Goal: Information Seeking & Learning: Learn about a topic

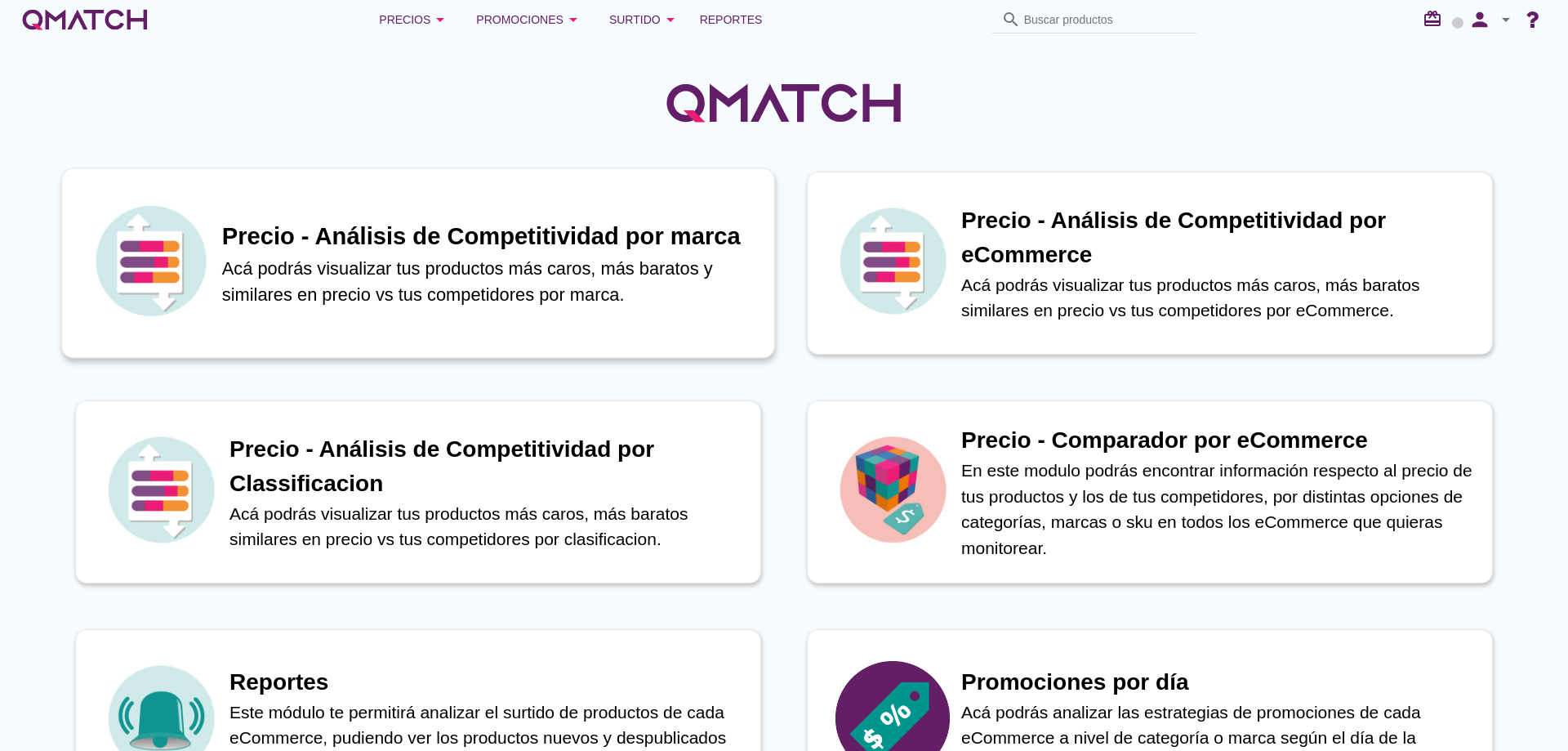
click at [537, 283] on p "Acá podrás visualizar tus productos más caros, más baratos y similares en preci…" at bounding box center [490, 281] width 535 height 54
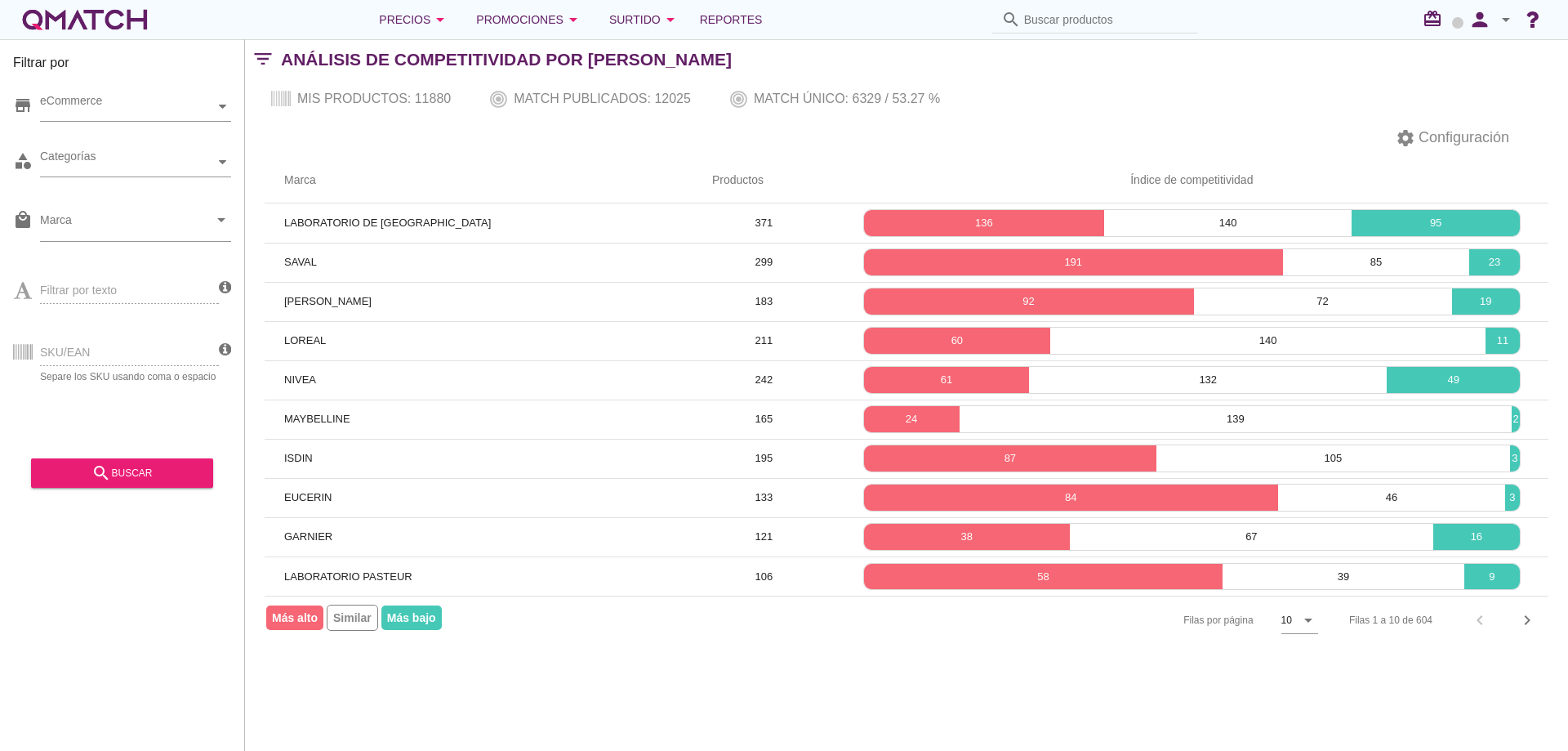
click at [140, 16] on div "white-qmatch-logo" at bounding box center [85, 20] width 131 height 33
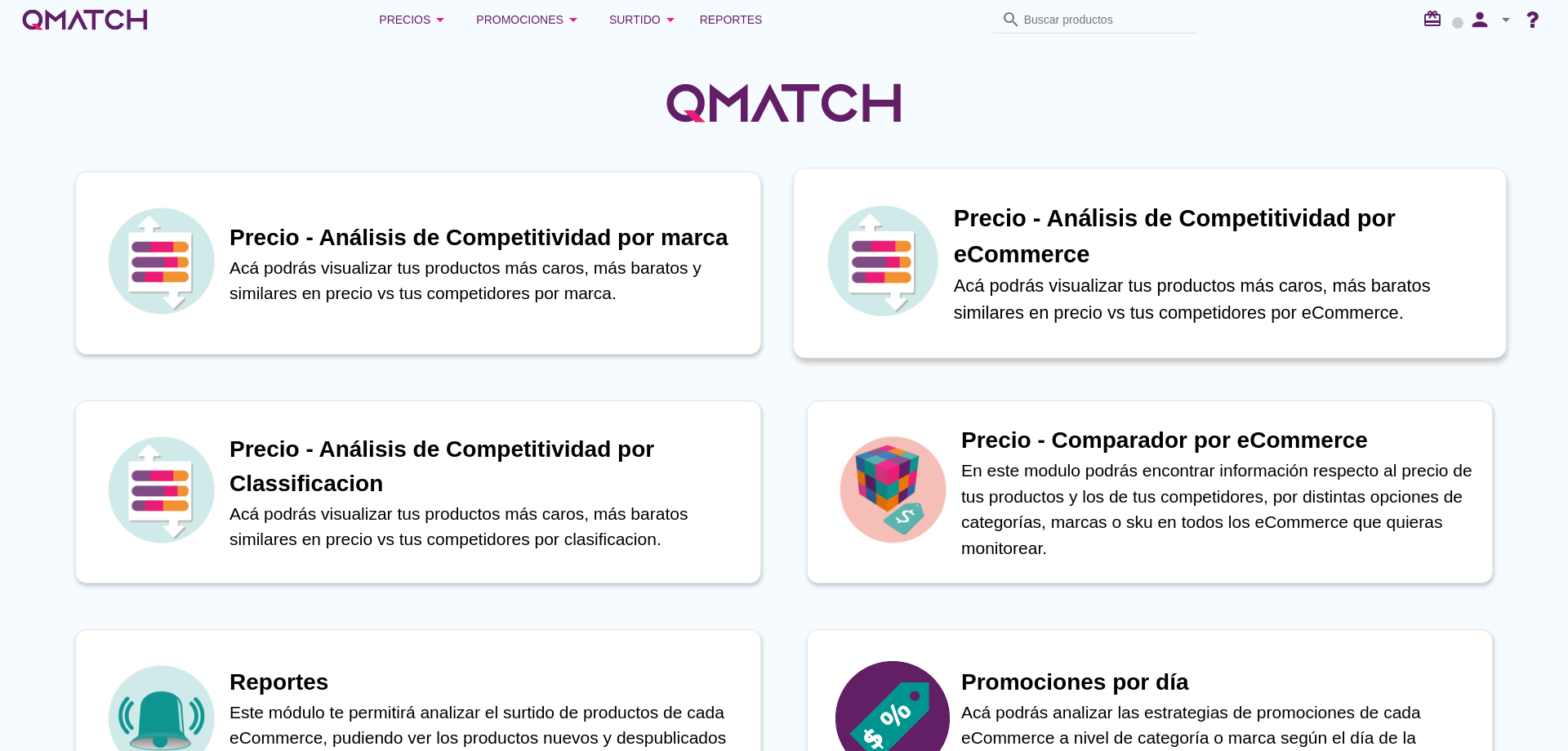
click at [978, 250] on h1 "Precio - Análisis de Competitividad por eCommerce" at bounding box center [1221, 236] width 535 height 71
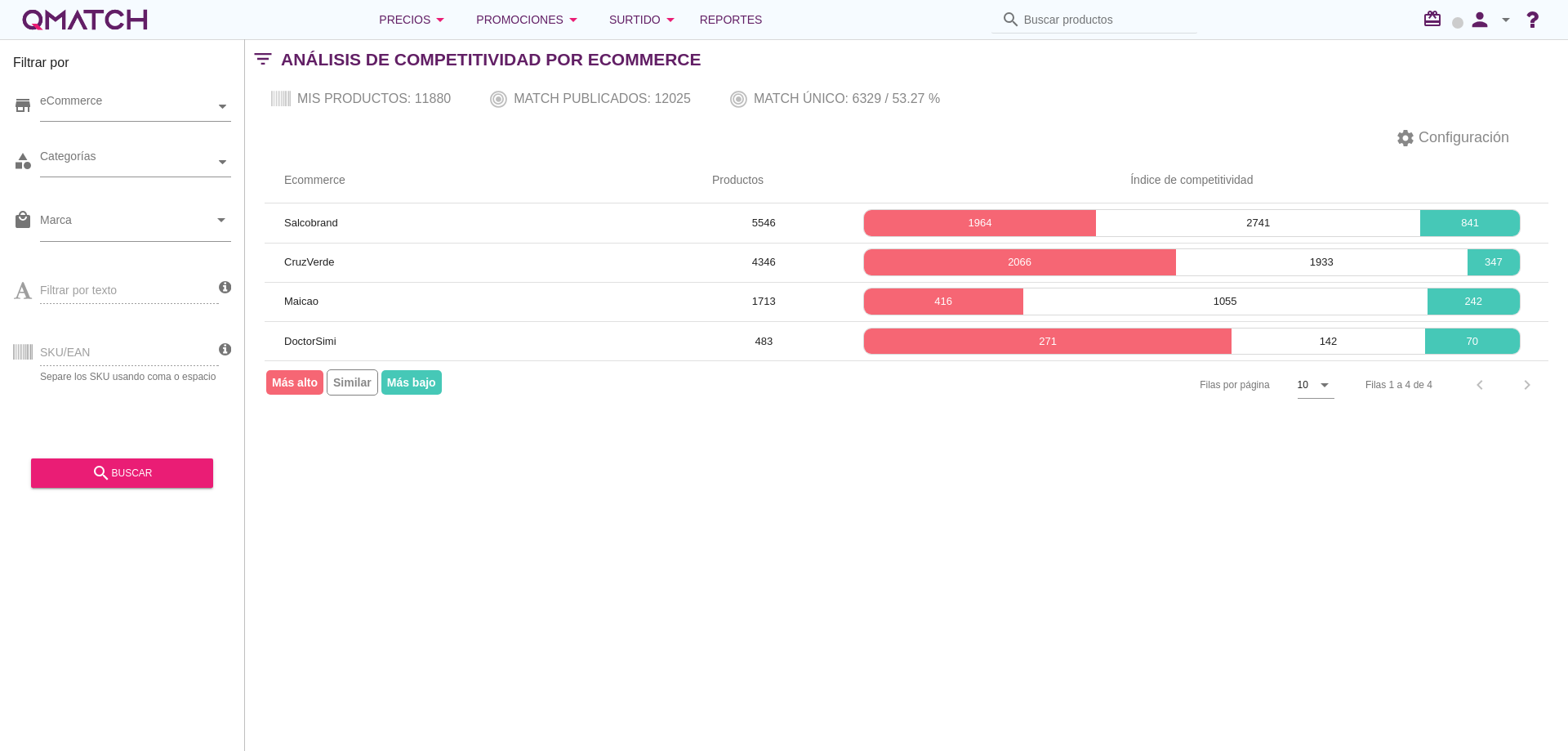
click at [138, 19] on div "white-qmatch-logo" at bounding box center [85, 20] width 131 height 33
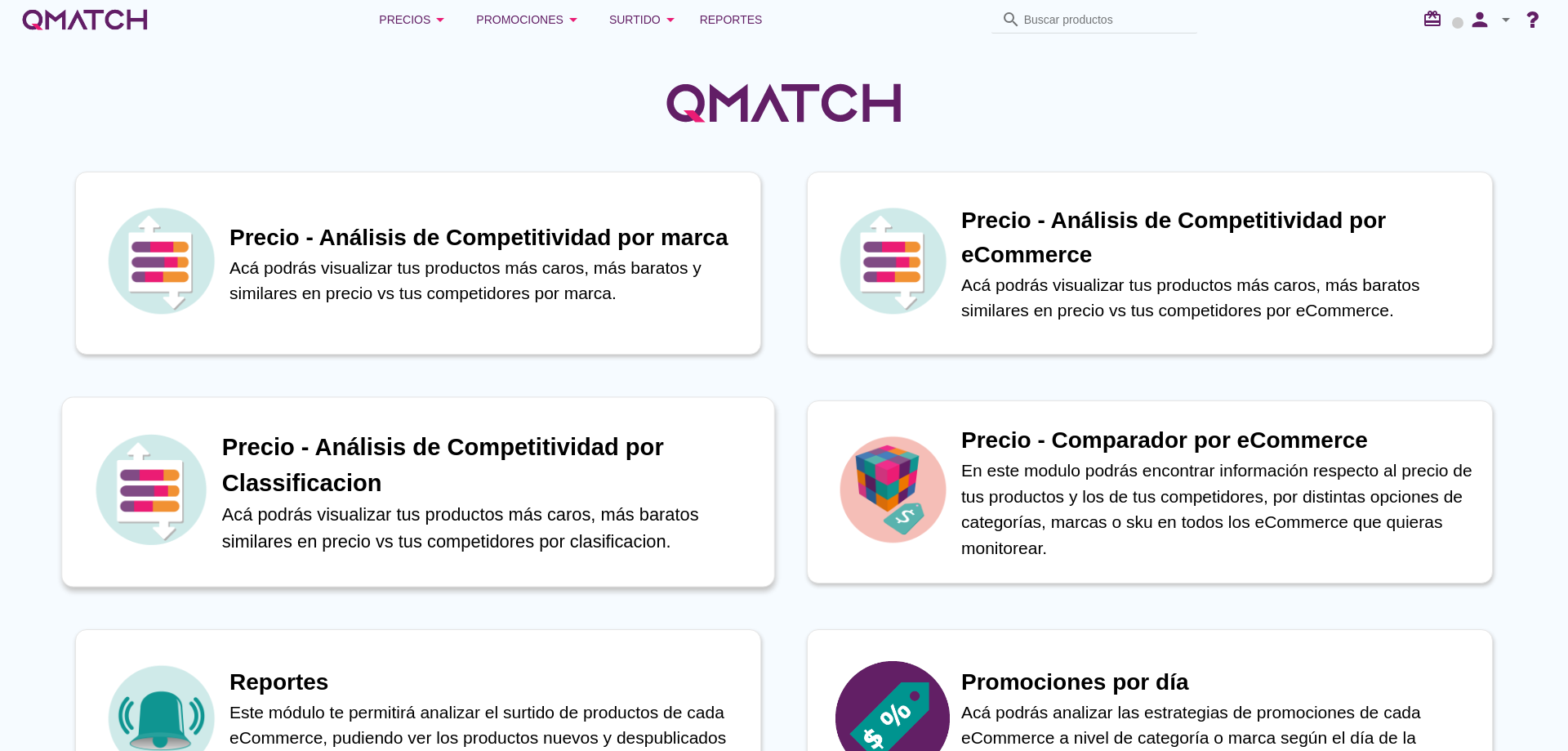
click at [628, 503] on p "Acá podrás visualizar tus productos más caros, más baratos similares en precio …" at bounding box center [490, 527] width 535 height 54
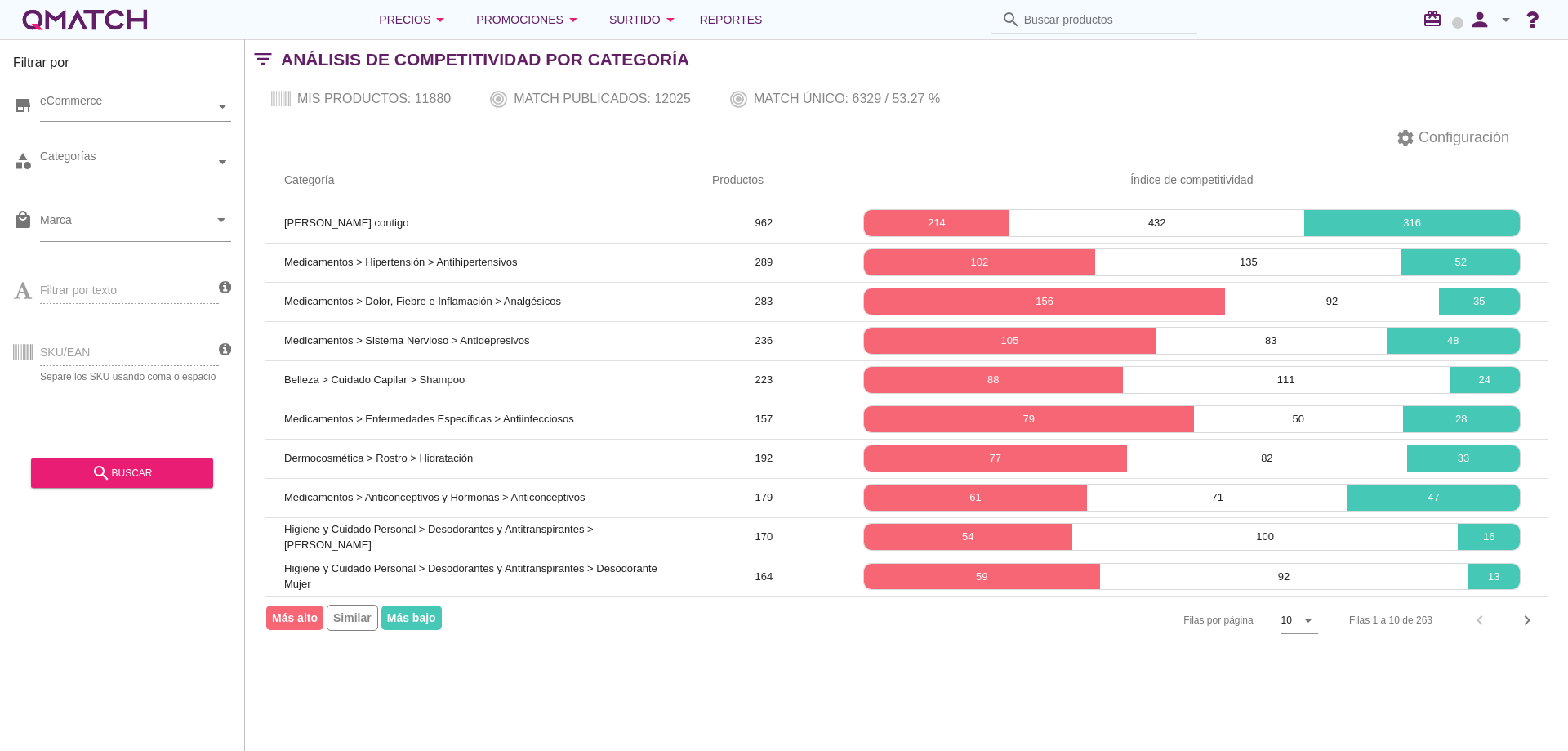
click at [113, 26] on div "white-qmatch-logo" at bounding box center [85, 20] width 131 height 33
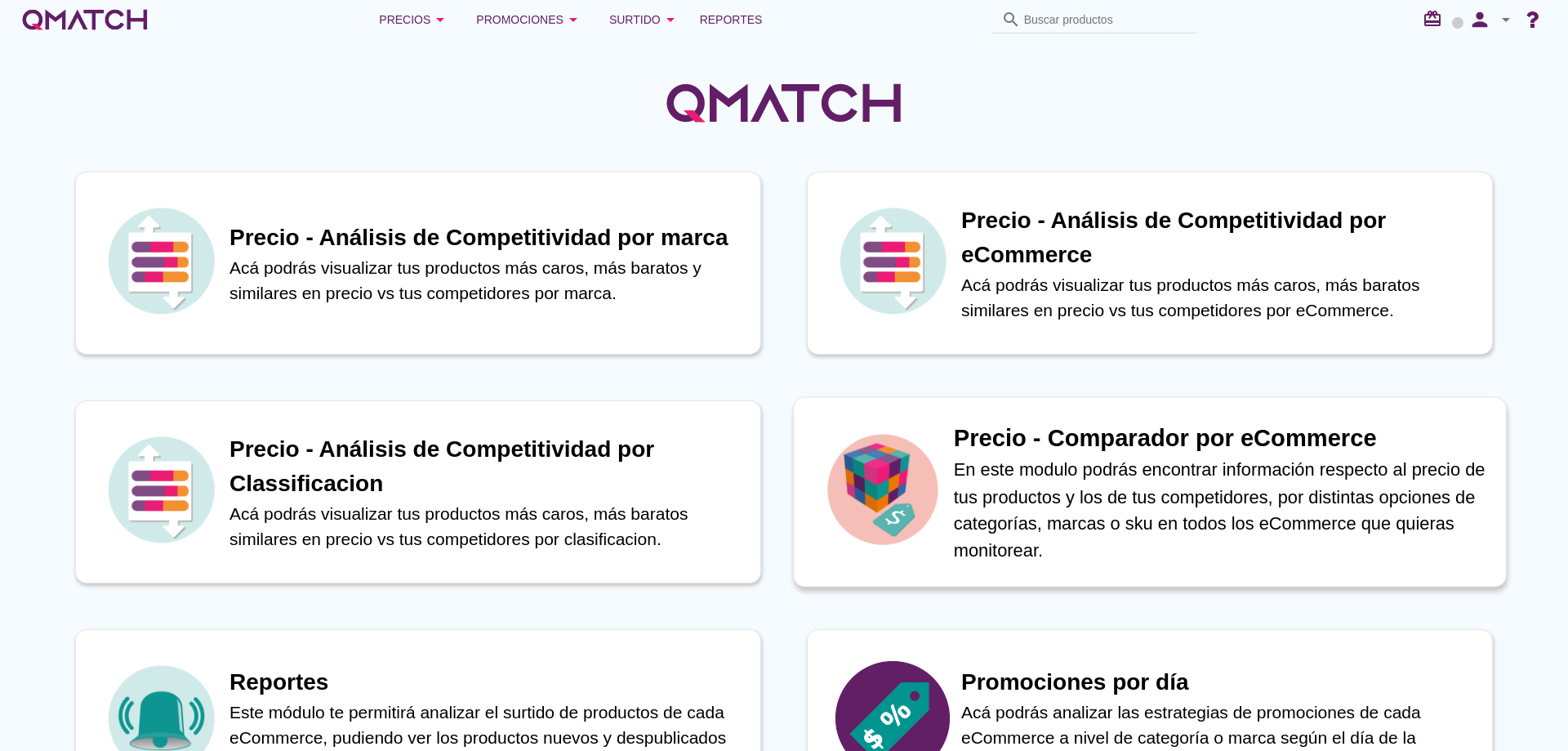
click at [1017, 501] on p "En este modulo podrás encontrar información respecto al precio de tus productos…" at bounding box center [1221, 510] width 535 height 107
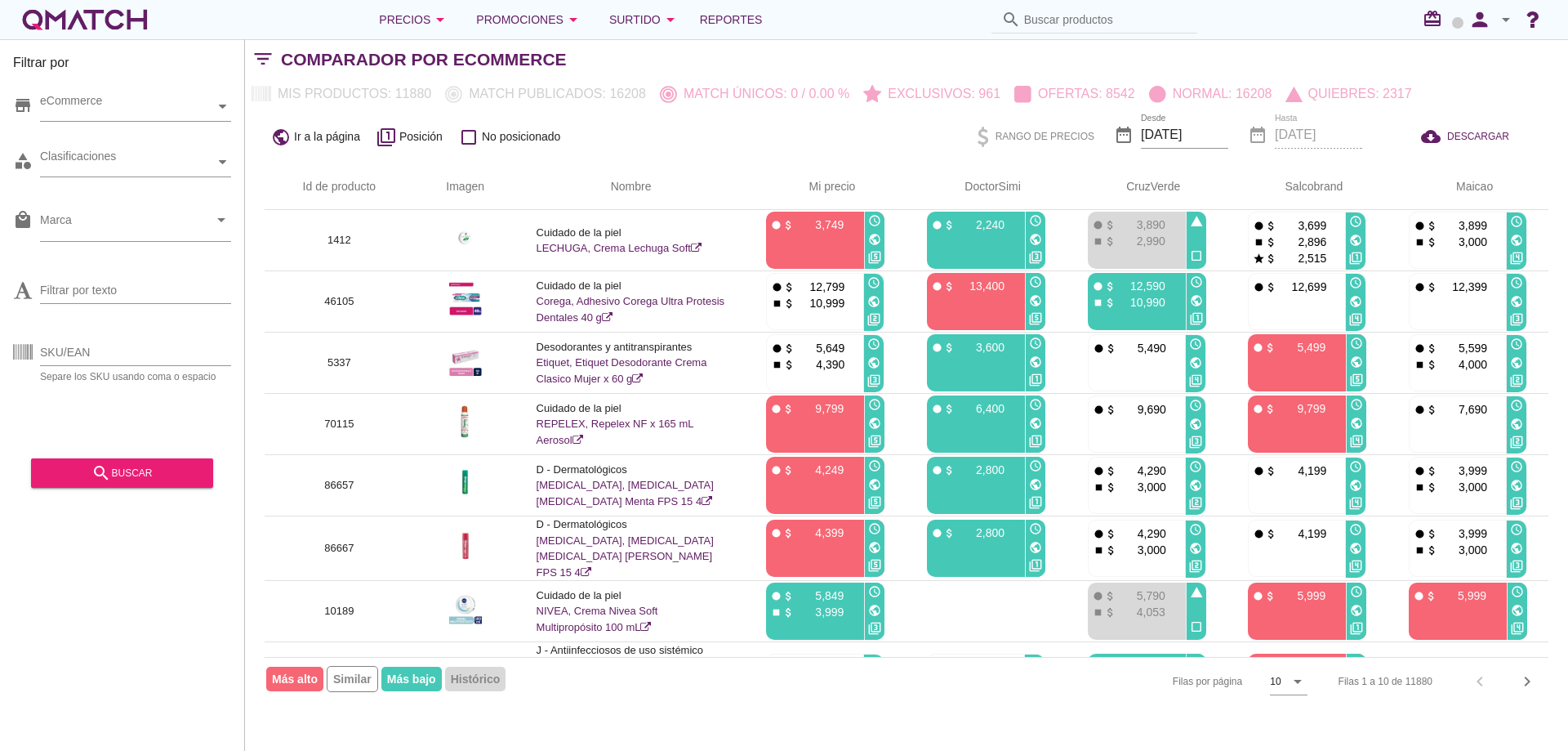
click at [50, 22] on div "white-qmatch-logo" at bounding box center [85, 20] width 131 height 33
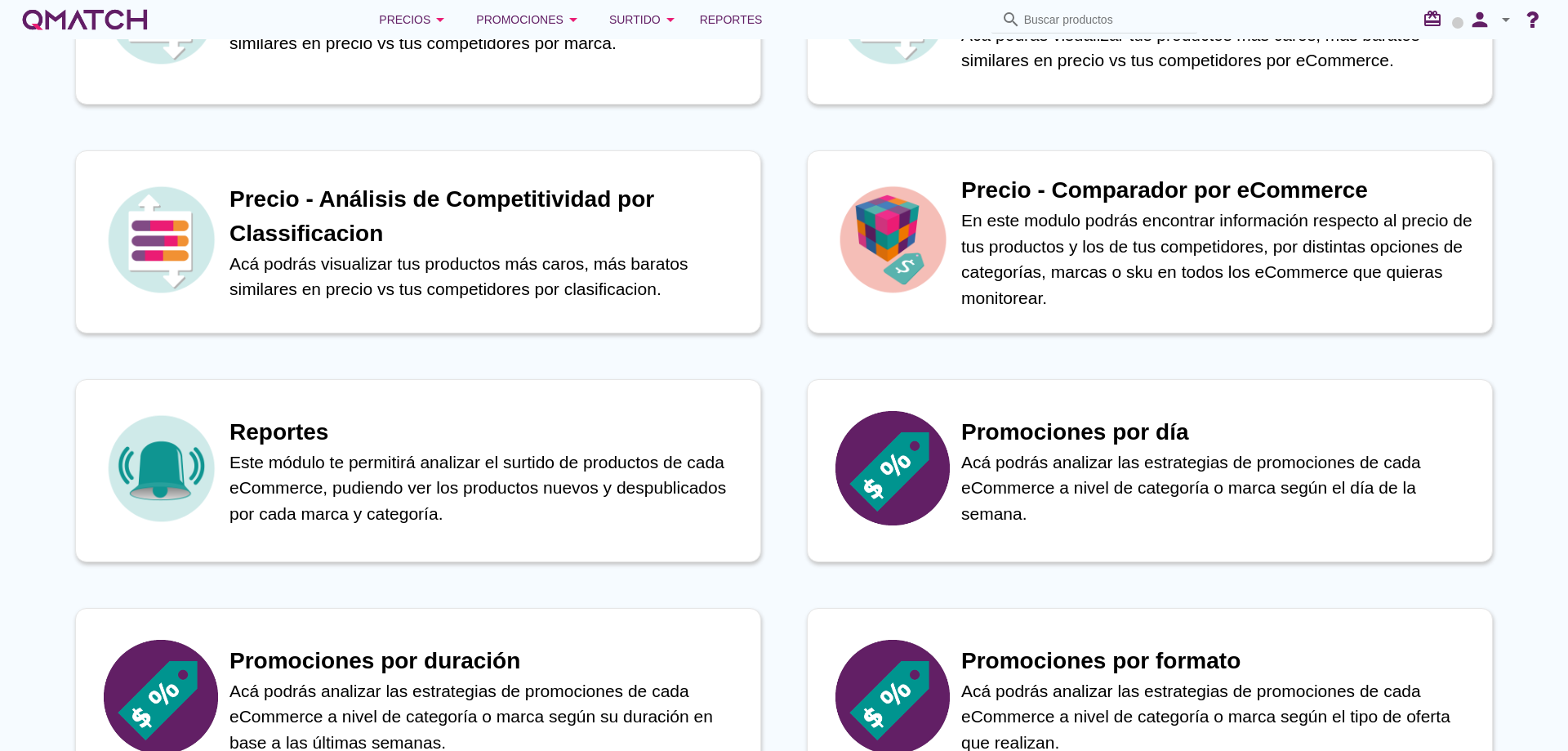
scroll to position [326, 0]
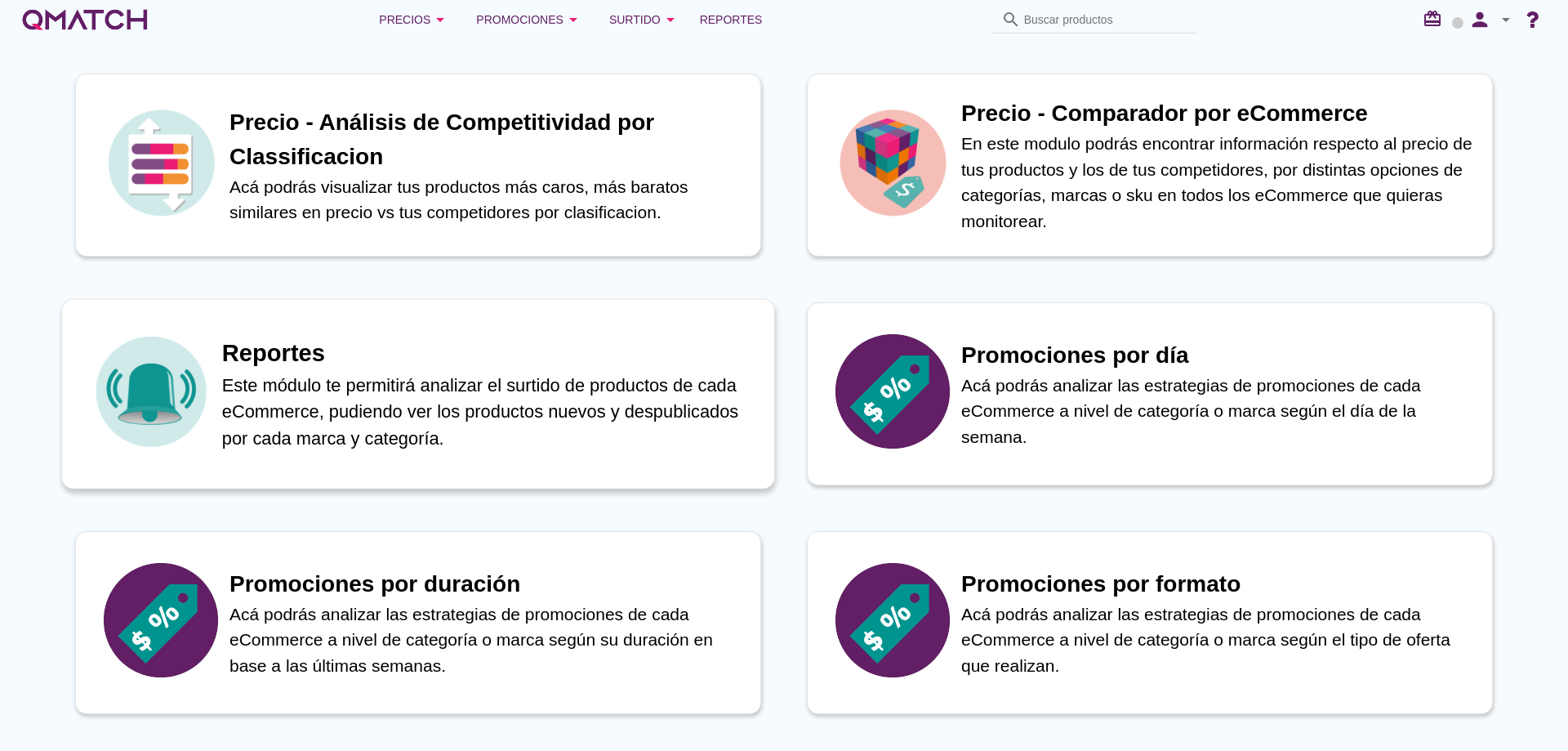
click at [500, 402] on p "Este módulo te permitirá analizar el surtido de productos de cada eCommerce, pu…" at bounding box center [490, 412] width 535 height 80
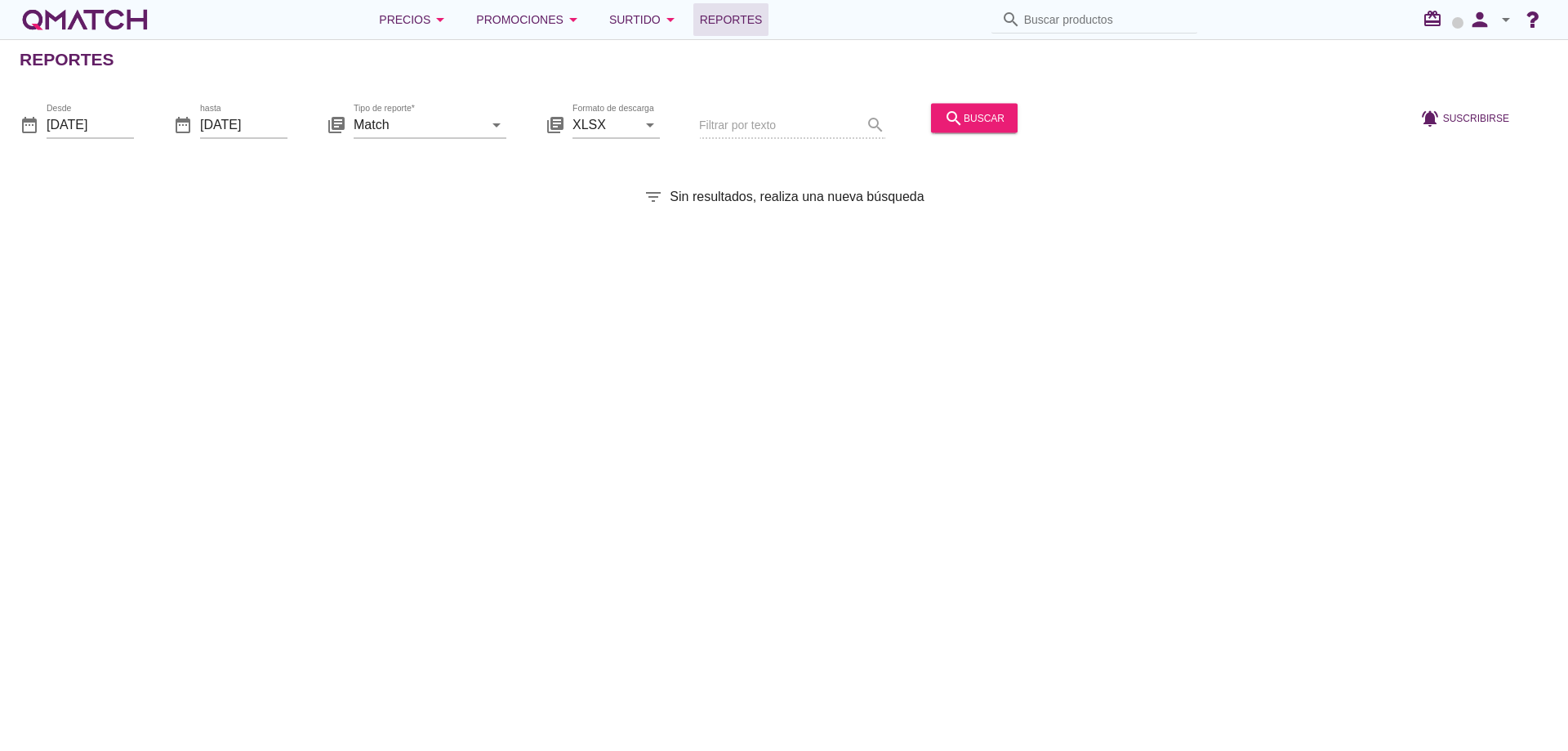
click at [86, 23] on div "white-qmatch-logo" at bounding box center [85, 20] width 131 height 33
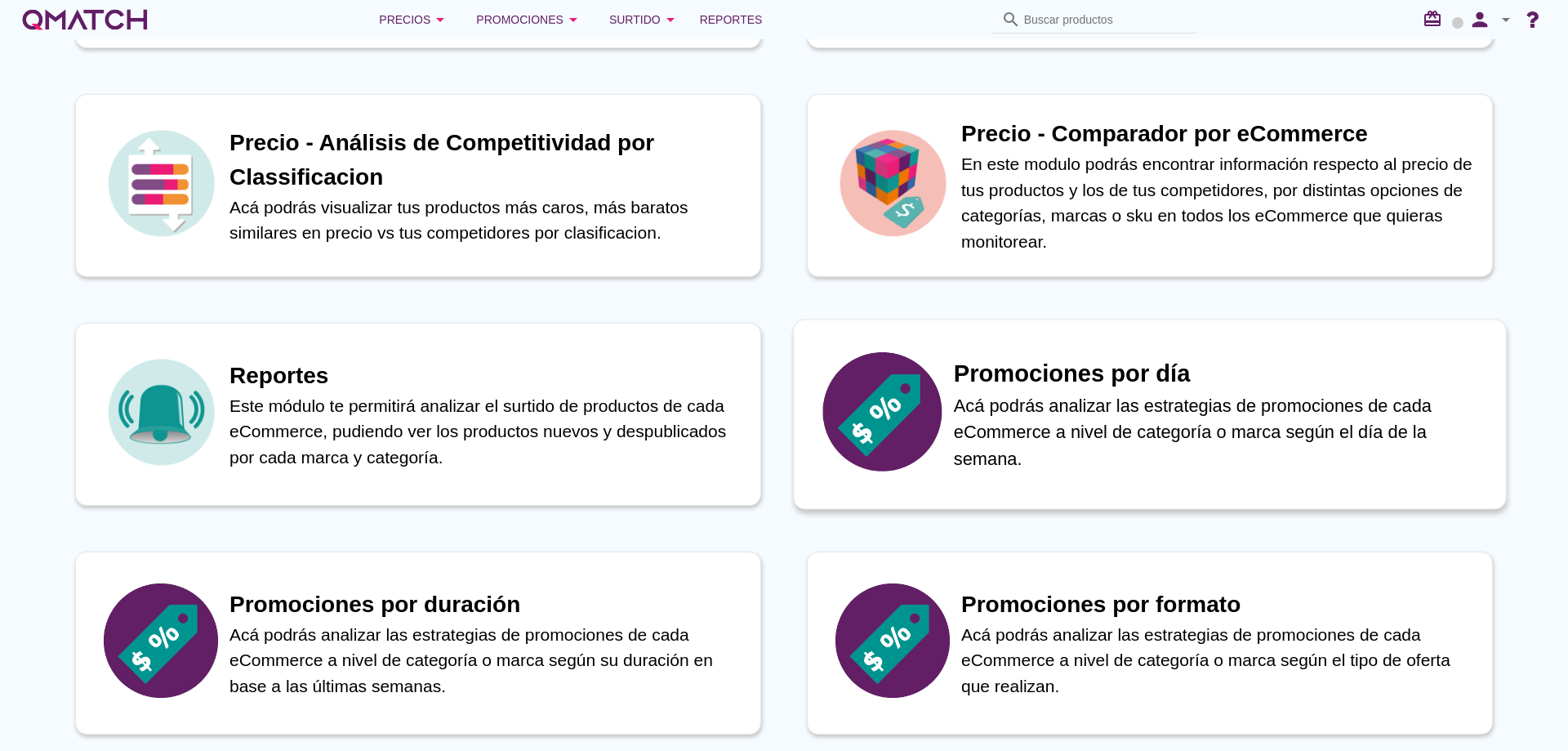
scroll to position [326, 0]
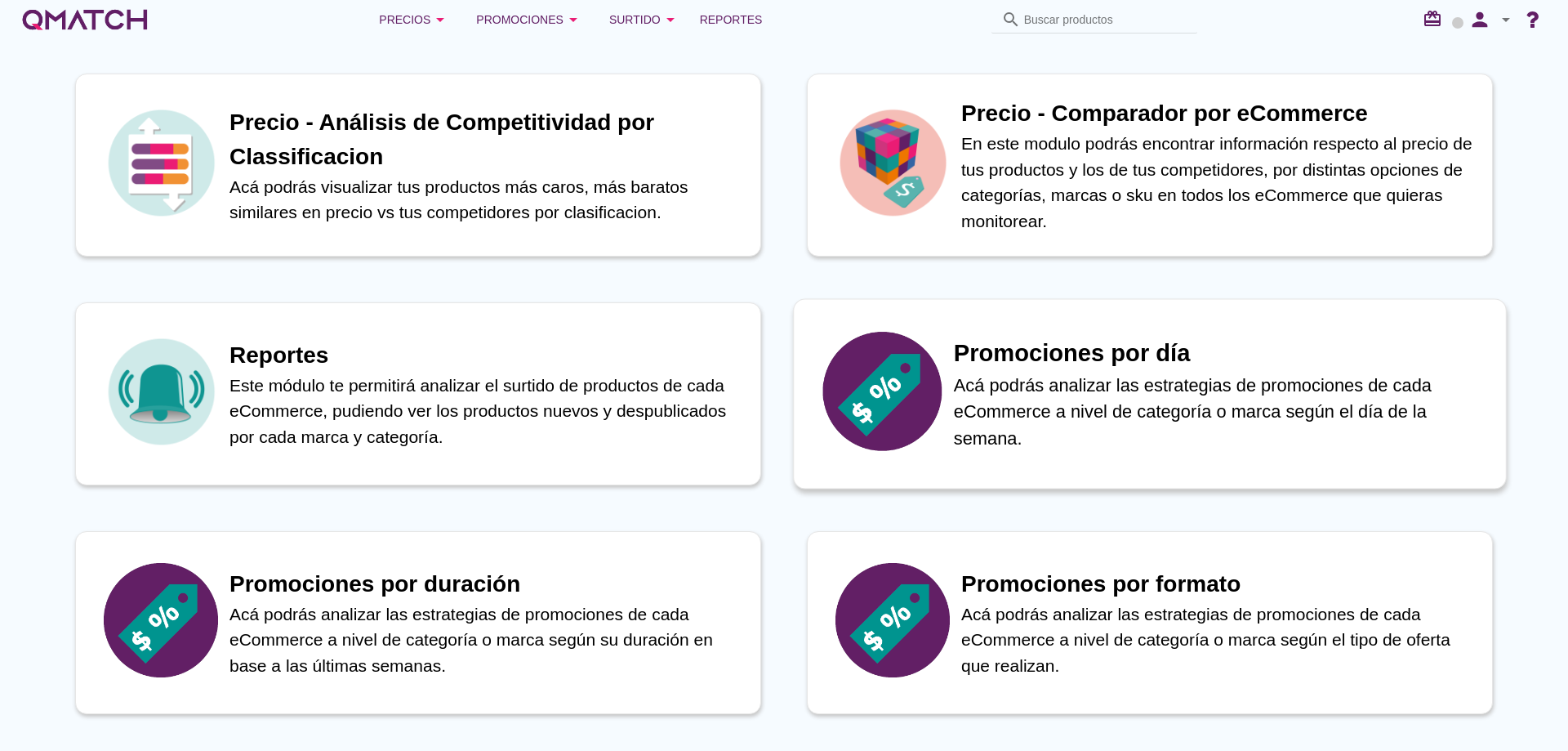
click at [1034, 384] on p "Acá podrás analizar las estrategias de promociones de cada eCommerce a nivel de…" at bounding box center [1221, 412] width 535 height 80
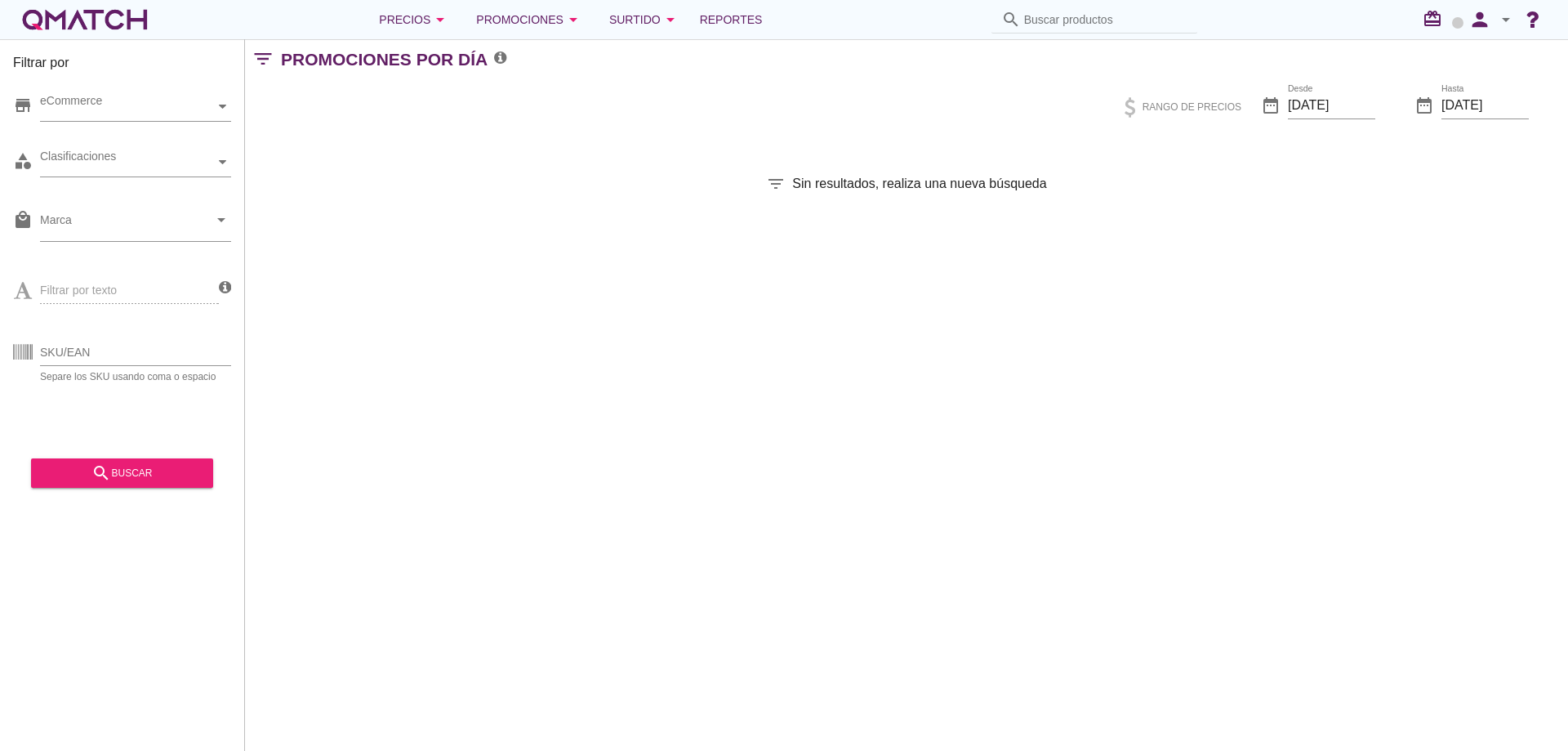
click at [93, 30] on div "white-qmatch-logo" at bounding box center [85, 20] width 131 height 33
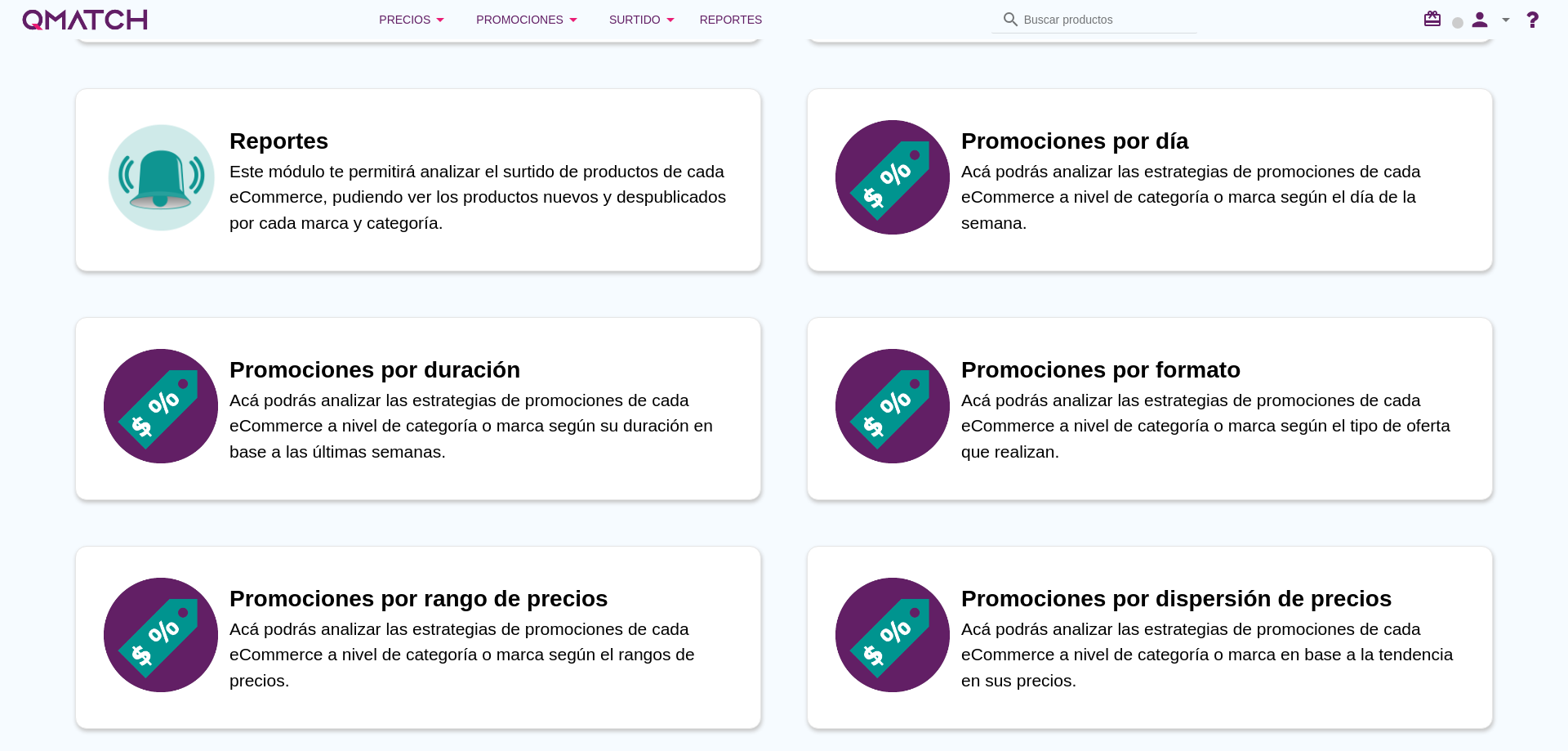
scroll to position [735, 0]
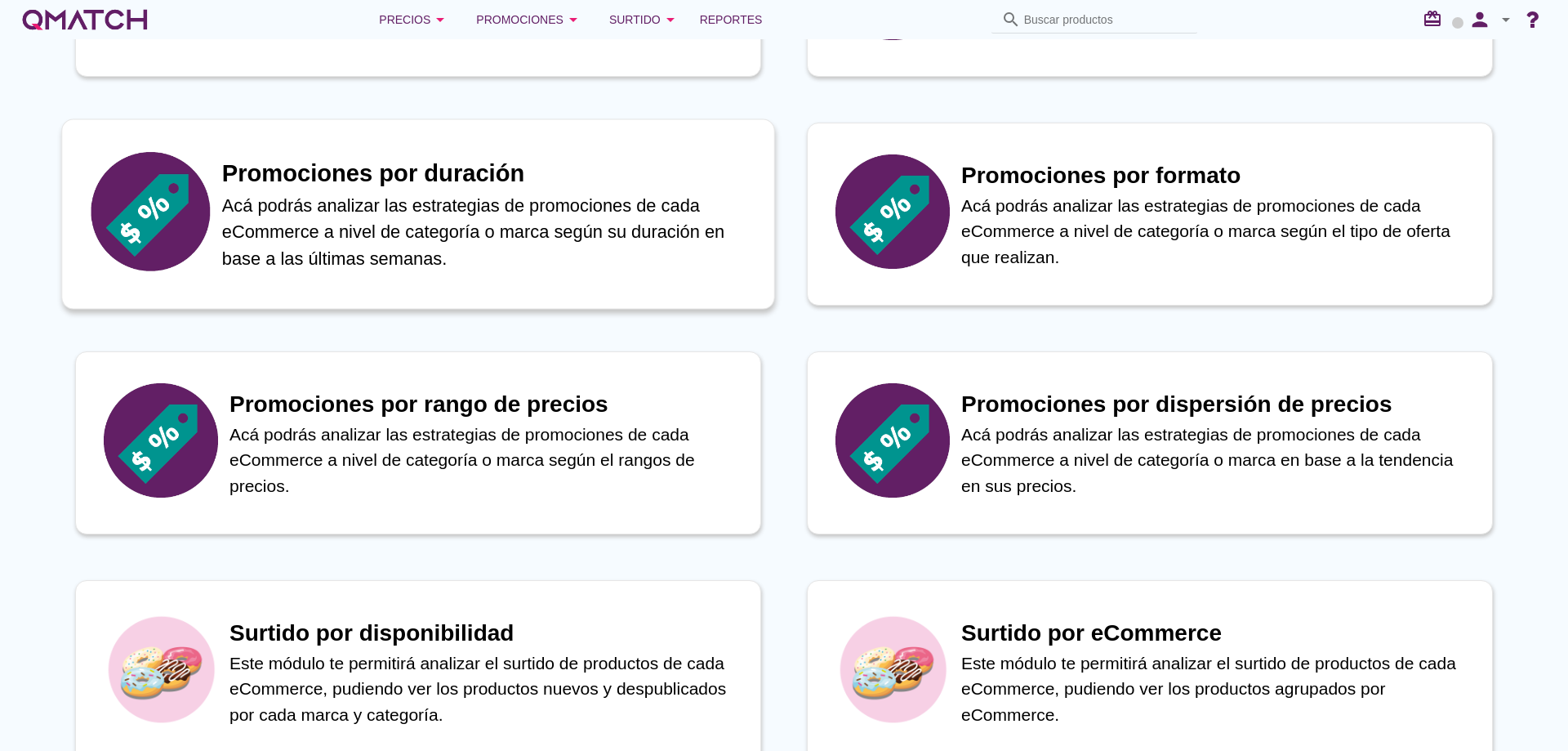
click at [434, 233] on p "Acá podrás analizar las estrategias de promociones de cada eCommerce a nivel de…" at bounding box center [490, 232] width 535 height 80
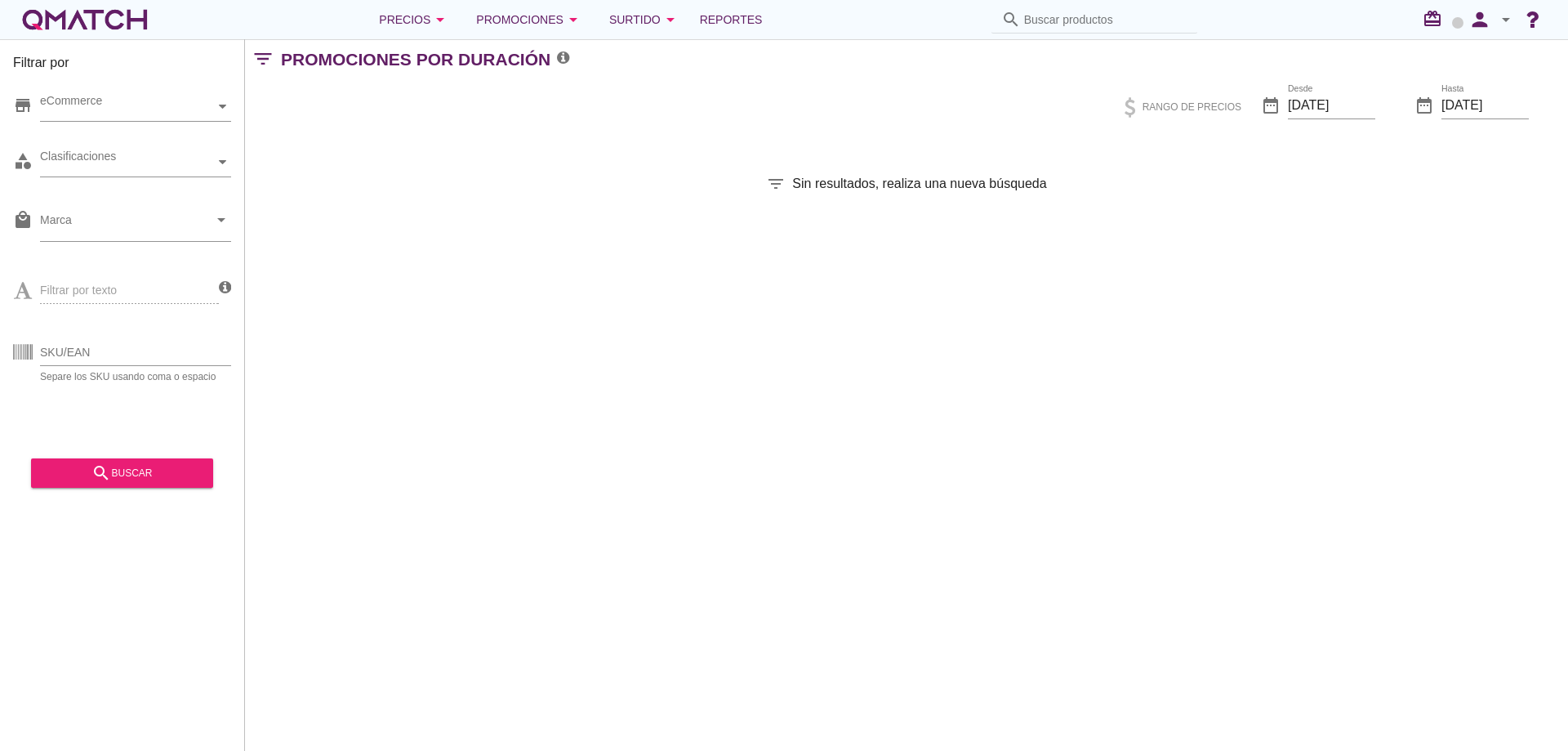
click at [74, 26] on div "white-qmatch-logo" at bounding box center [85, 20] width 131 height 33
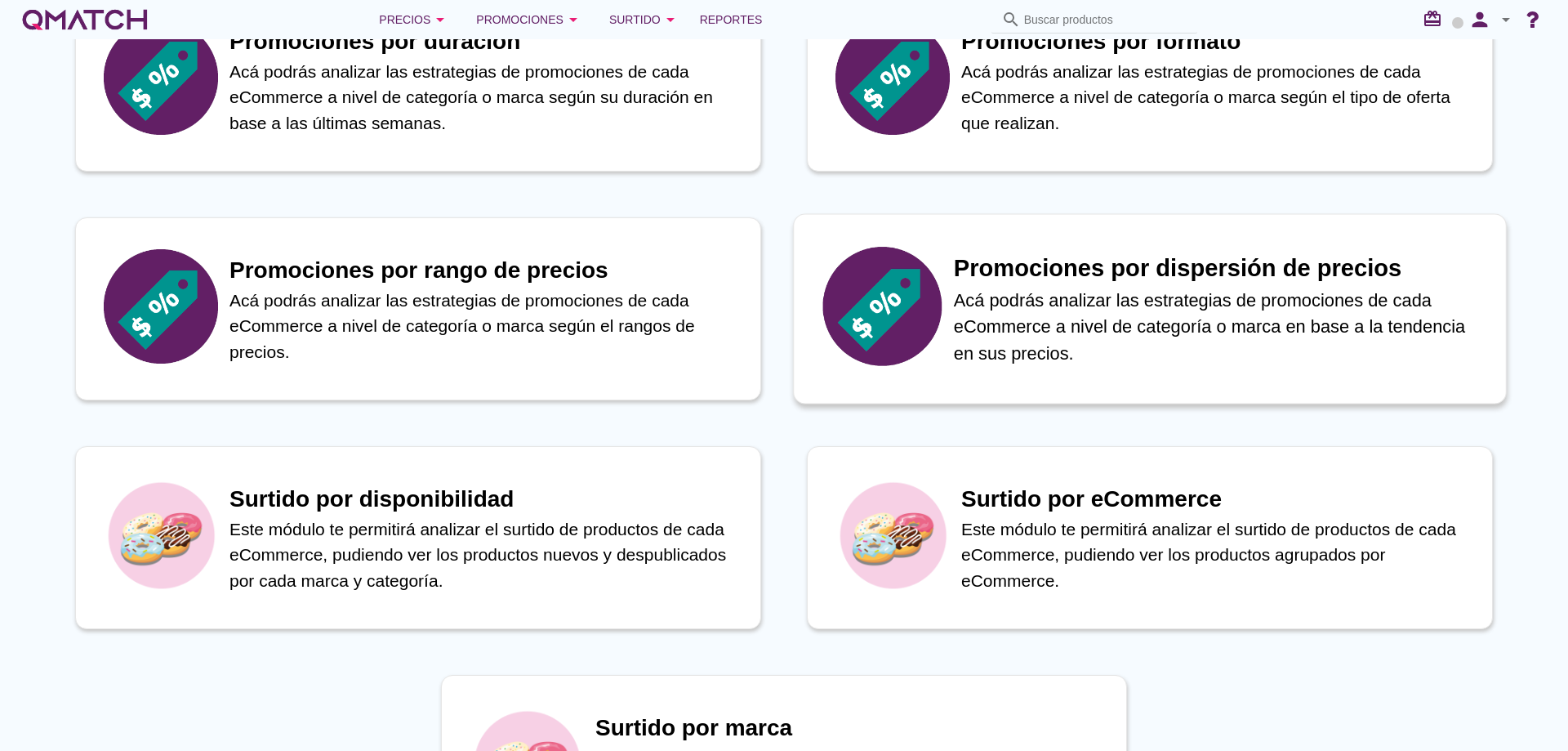
scroll to position [899, 0]
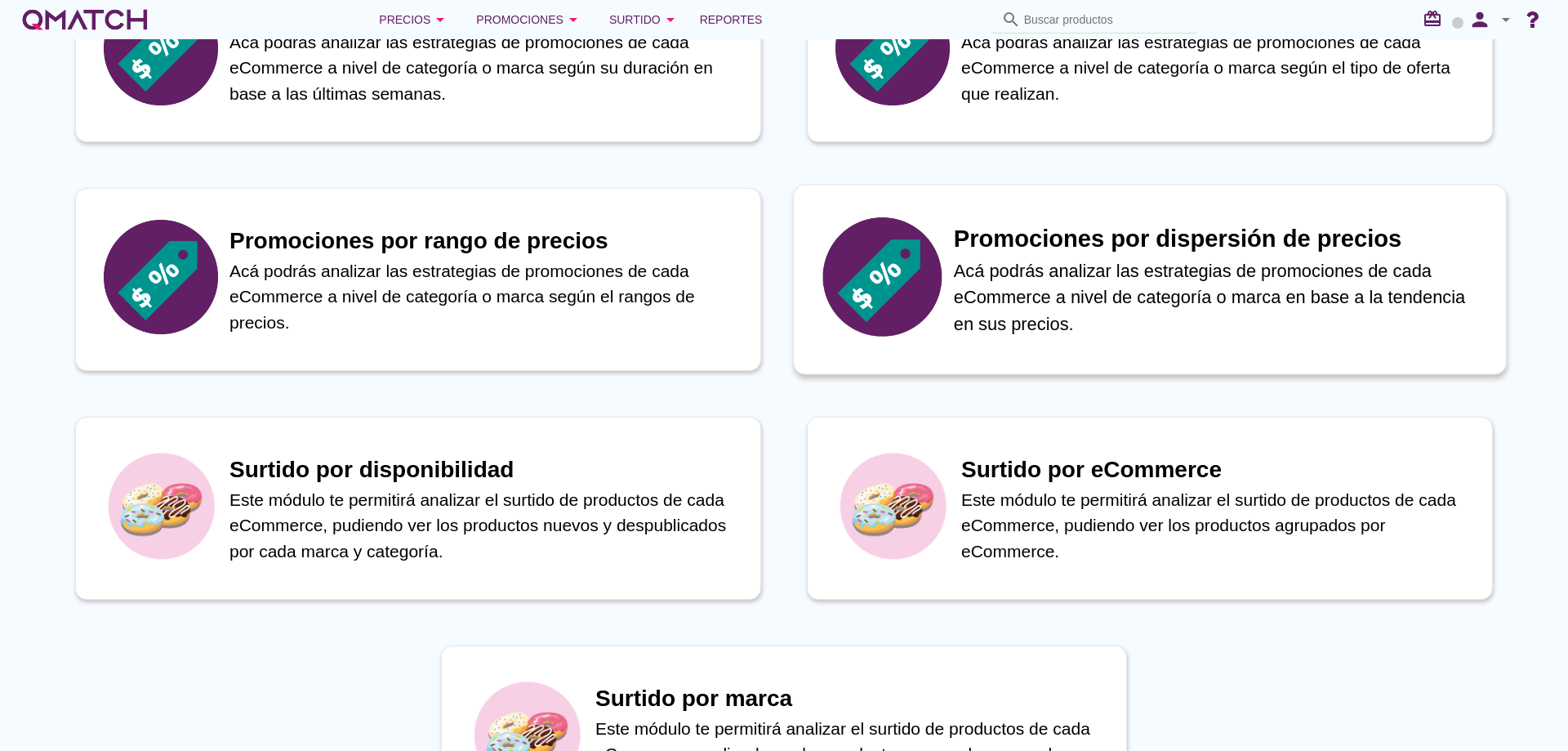
click at [1075, 281] on p "Acá podrás analizar las estrategias de promociones de cada eCommerce a nivel de…" at bounding box center [1221, 298] width 535 height 80
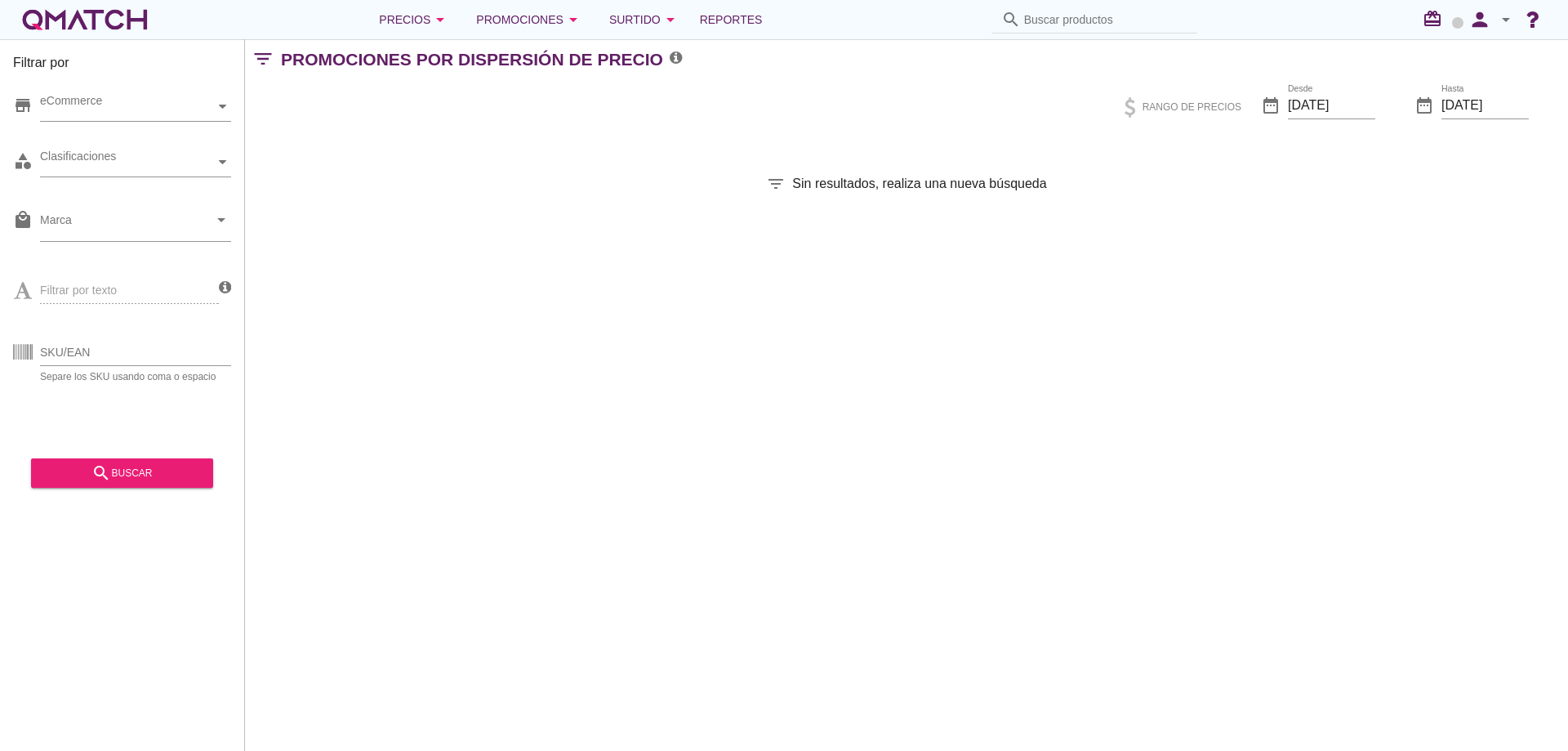
click at [113, 18] on div "white-qmatch-logo" at bounding box center [85, 20] width 131 height 33
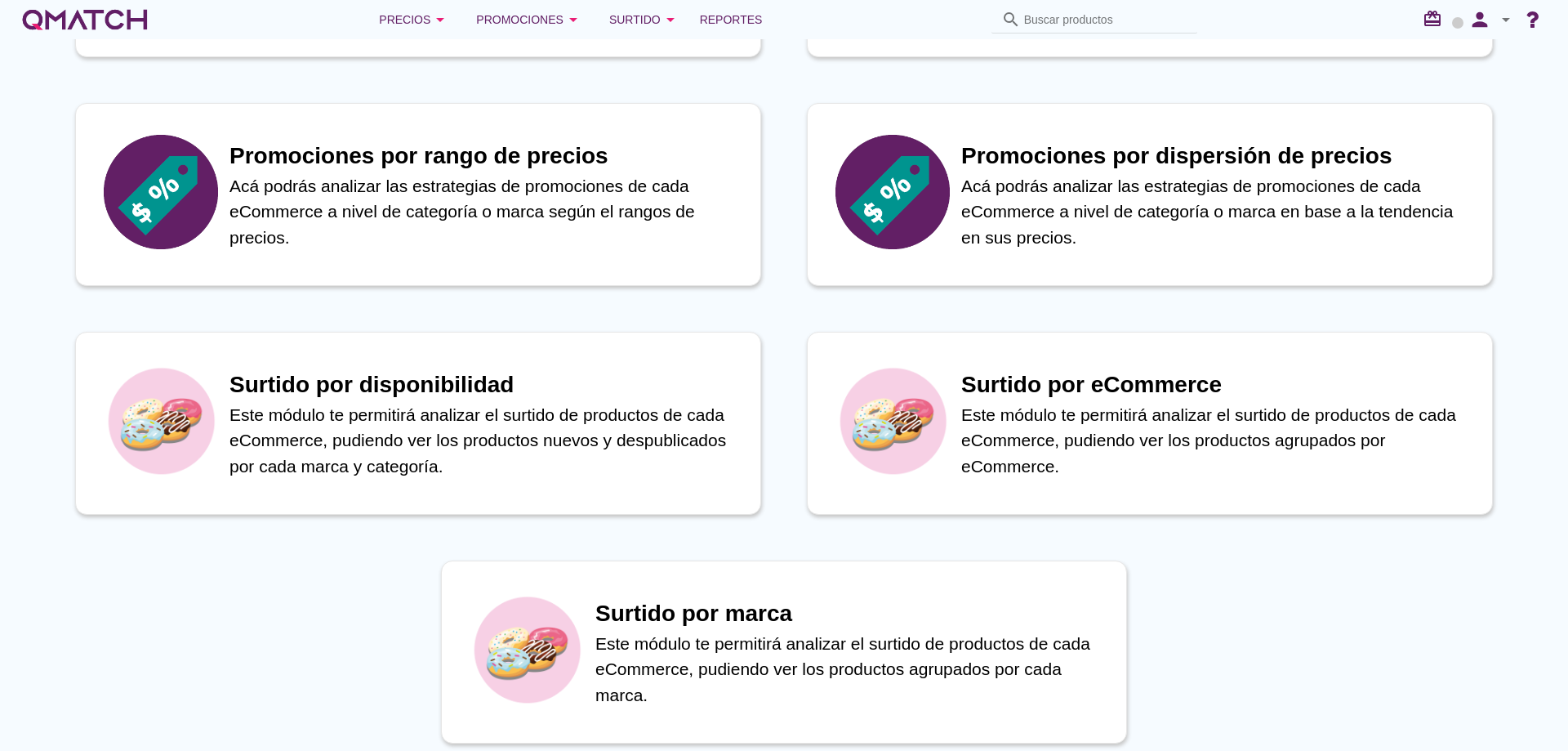
scroll to position [999, 0]
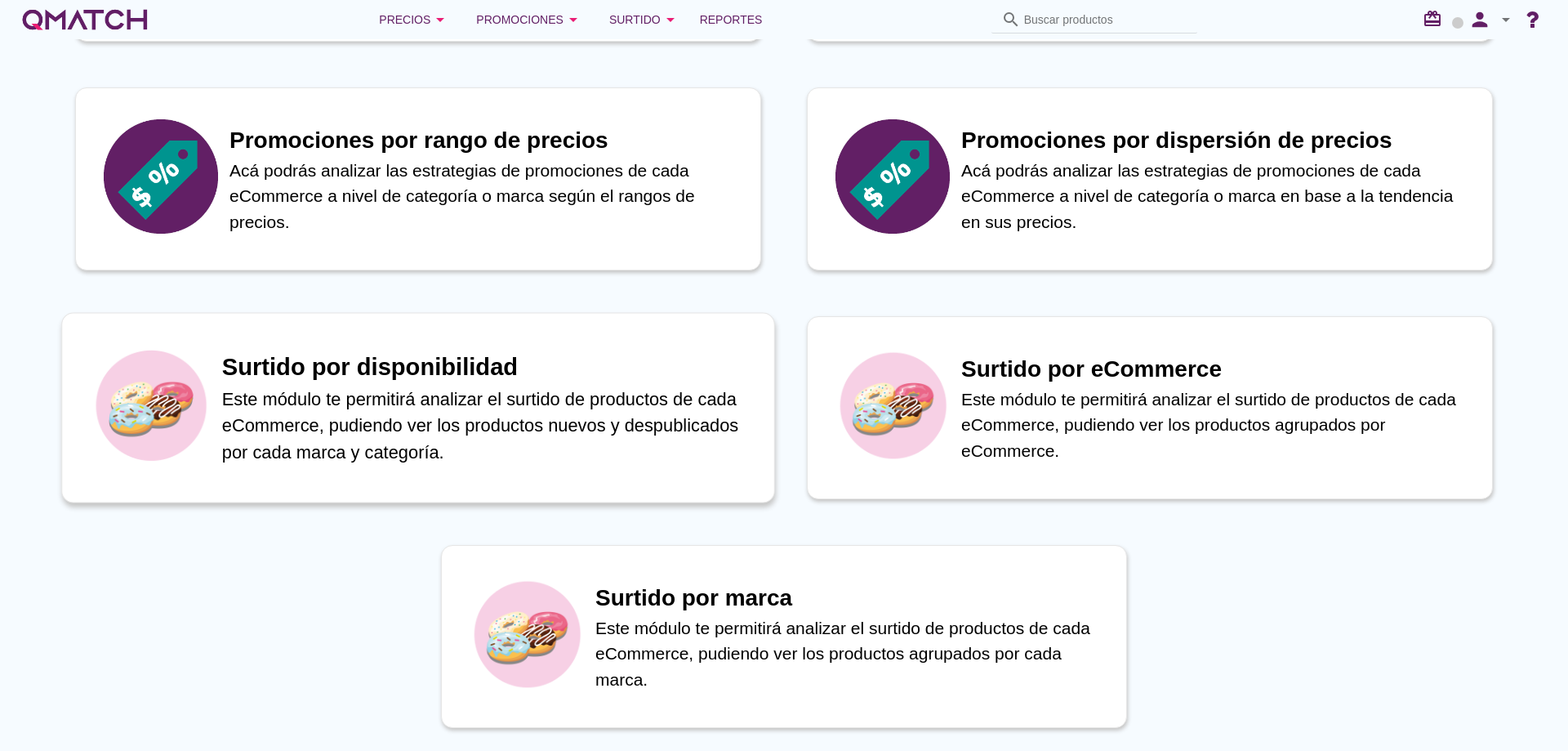
click at [545, 426] on p "Este módulo te permitirá analizar el surtido de productos de cada eCommerce, pu…" at bounding box center [490, 426] width 535 height 80
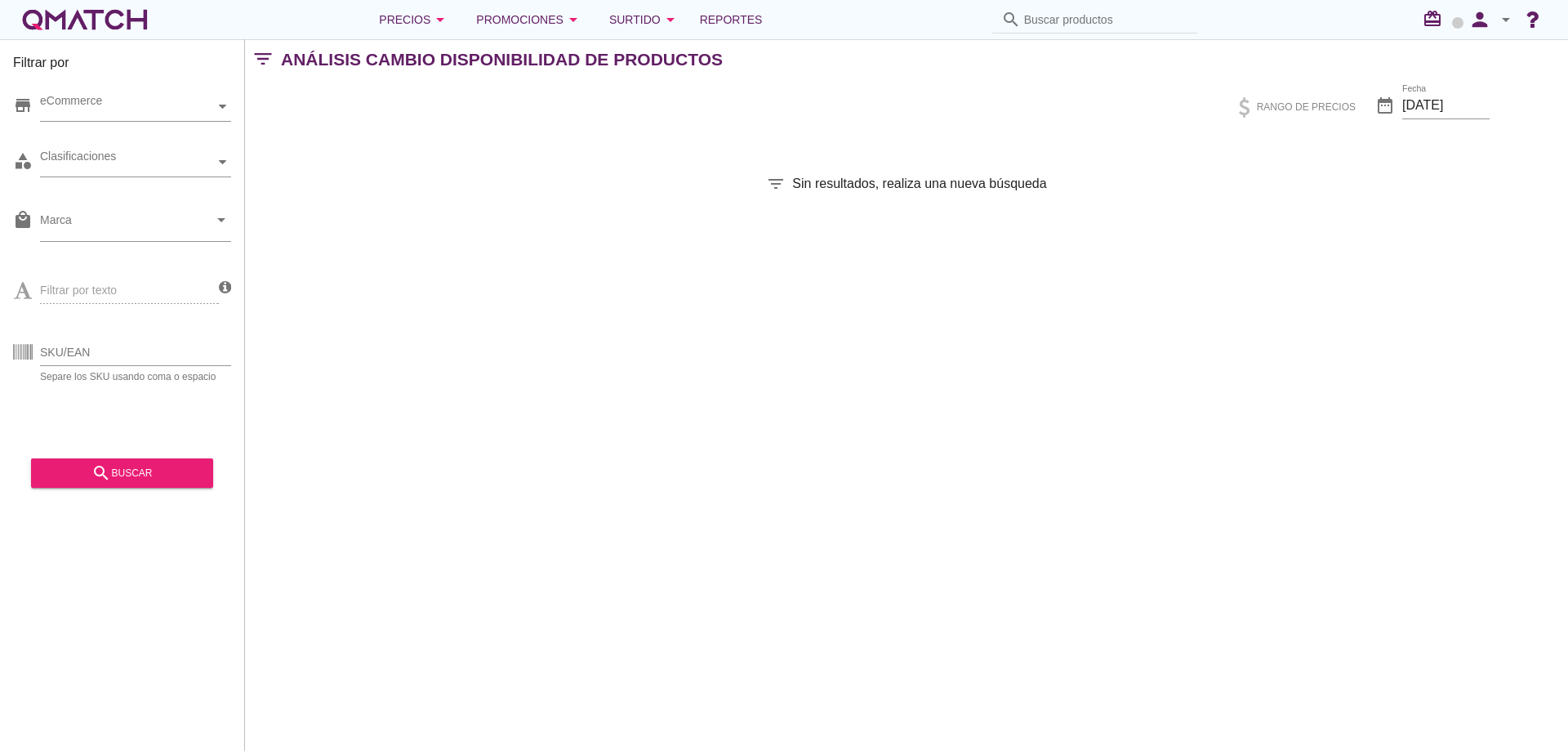
click at [153, 449] on div "search buscar" at bounding box center [122, 468] width 182 height 41
click at [148, 460] on button "search buscar" at bounding box center [122, 473] width 182 height 30
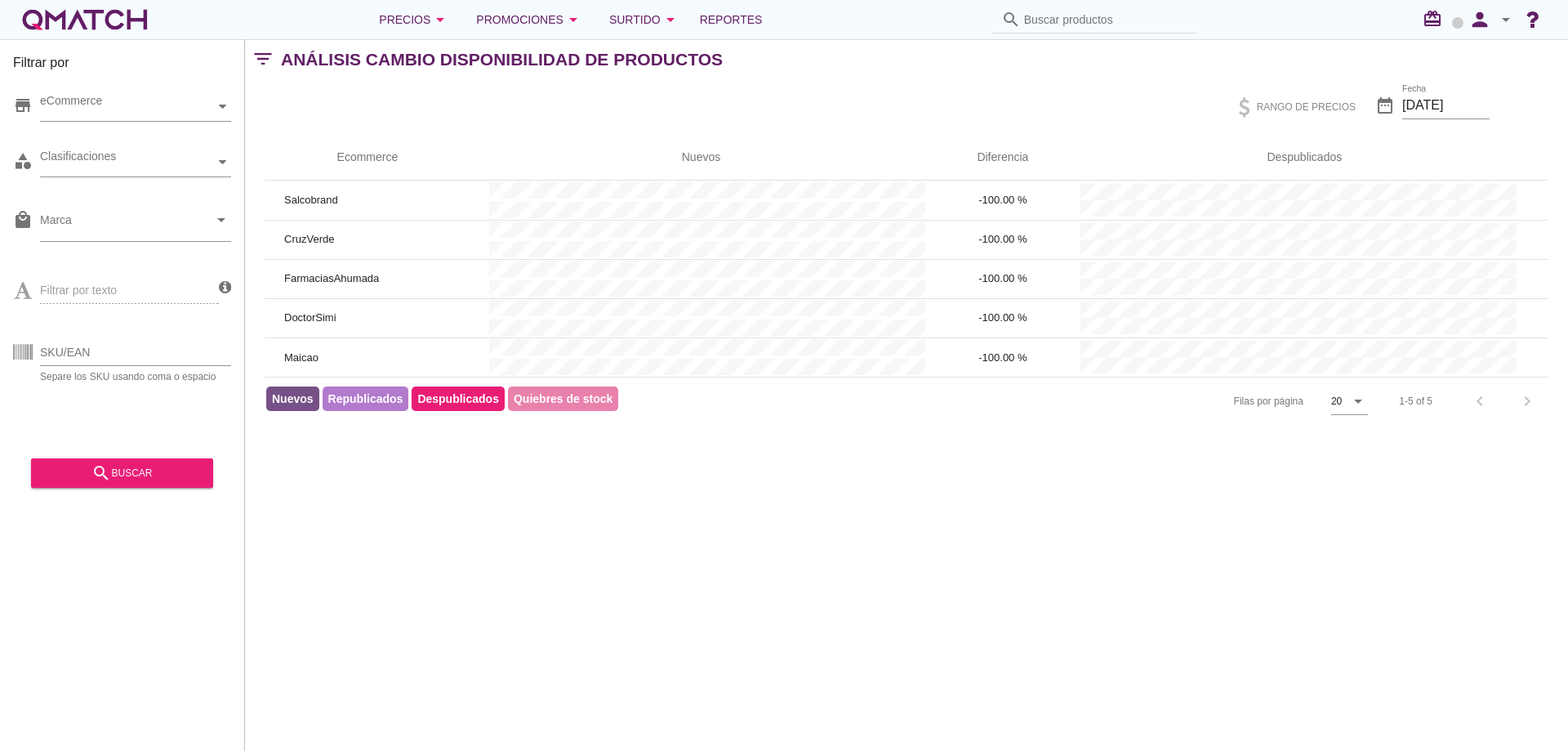
click at [90, 21] on div "white-qmatch-logo" at bounding box center [85, 20] width 131 height 33
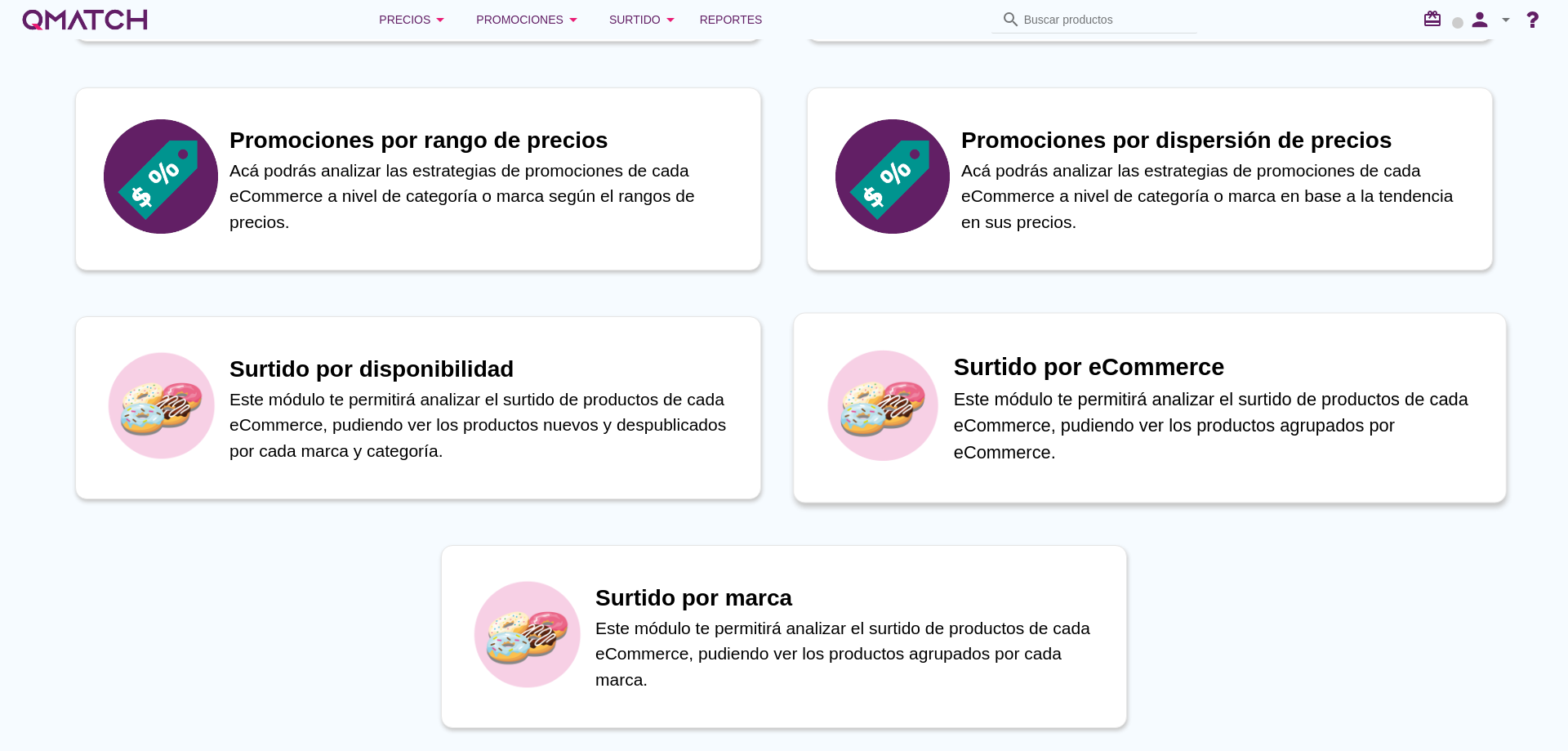
click at [882, 443] on img at bounding box center [882, 404] width 119 height 119
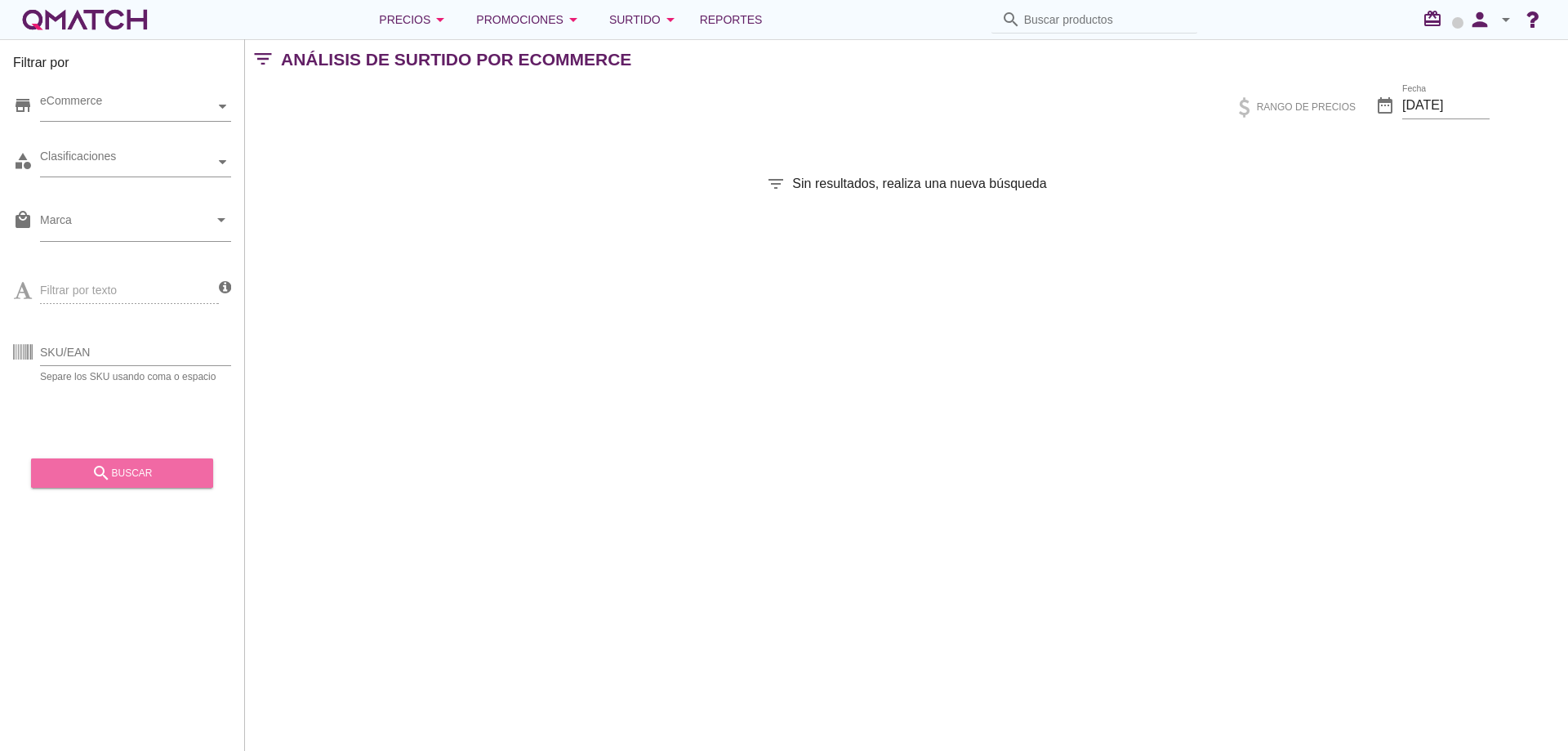
click at [168, 468] on div "search buscar" at bounding box center [122, 473] width 156 height 20
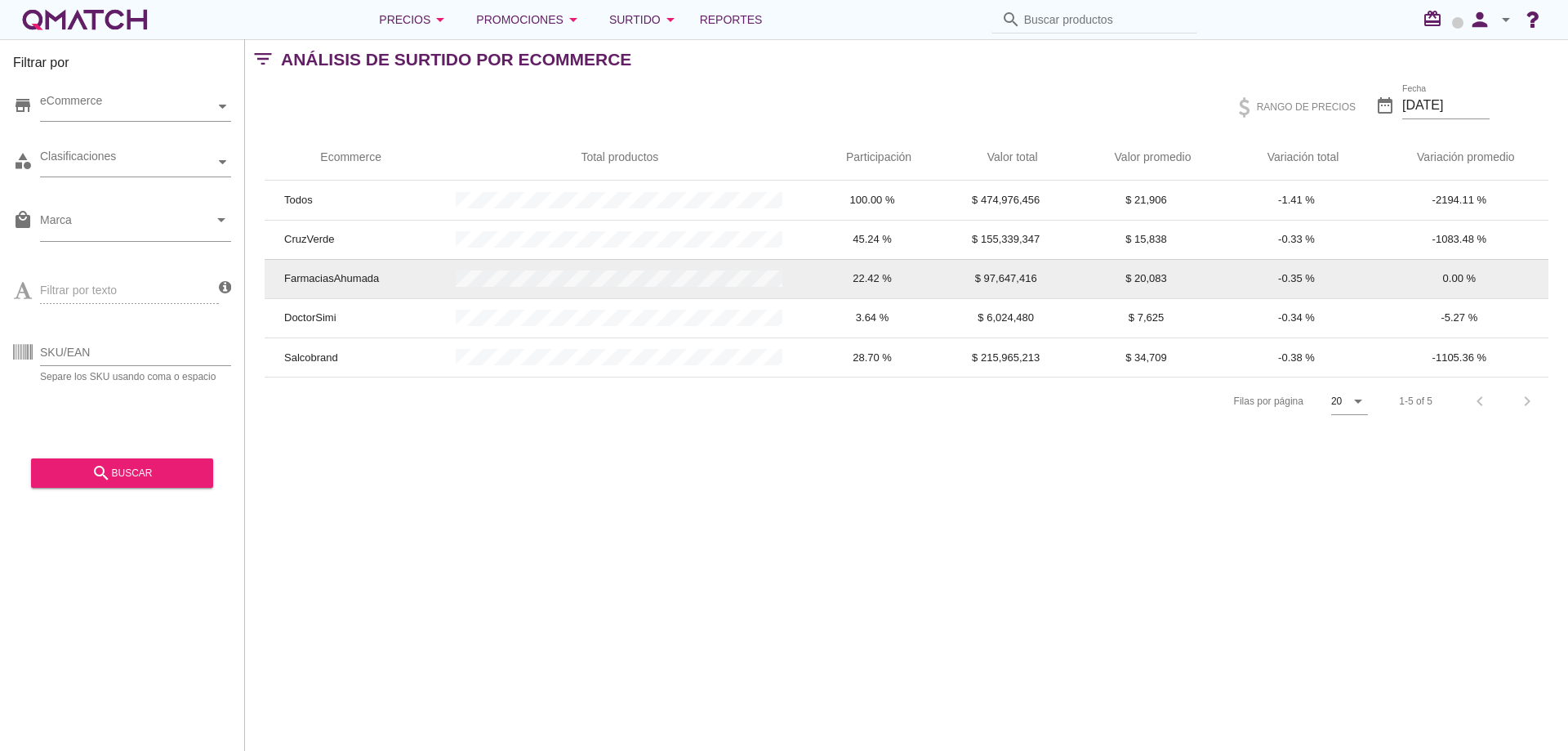
drag, startPoint x: 1134, startPoint y: 197, endPoint x: 1158, endPoint y: 277, distance: 83.5
click at [1149, 267] on tbody "Todos 100.00 % $ 474,976,456 $ 21,906 -1.41 % -2194.11 % CruzVerde 45.24 % $ 15…" at bounding box center [906, 278] width 1284 height 196
click at [1160, 280] on td "$ 20,083" at bounding box center [1147, 279] width 154 height 39
drag, startPoint x: 1174, startPoint y: 230, endPoint x: 1153, endPoint y: 271, distance: 46.1
click at [1153, 271] on tbody "Todos 100.00 % $ 474,976,456 $ 21,906 -1.41 % -2194.11 % CruzVerde 45.24 % $ 15…" at bounding box center [906, 278] width 1284 height 196
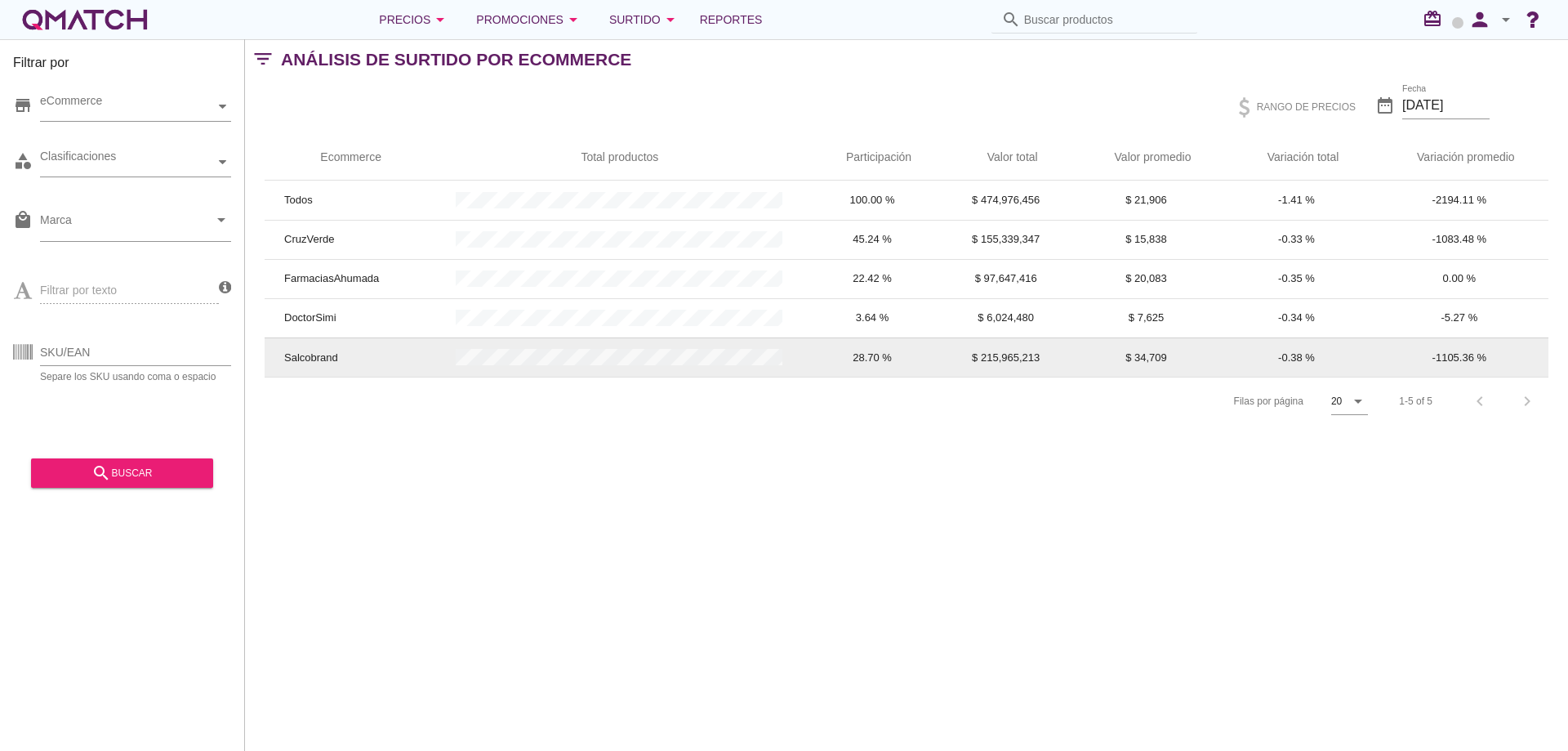
drag, startPoint x: 1170, startPoint y: 369, endPoint x: 1148, endPoint y: 364, distance: 22.6
click at [1148, 364] on td "$ 34,709" at bounding box center [1147, 357] width 154 height 39
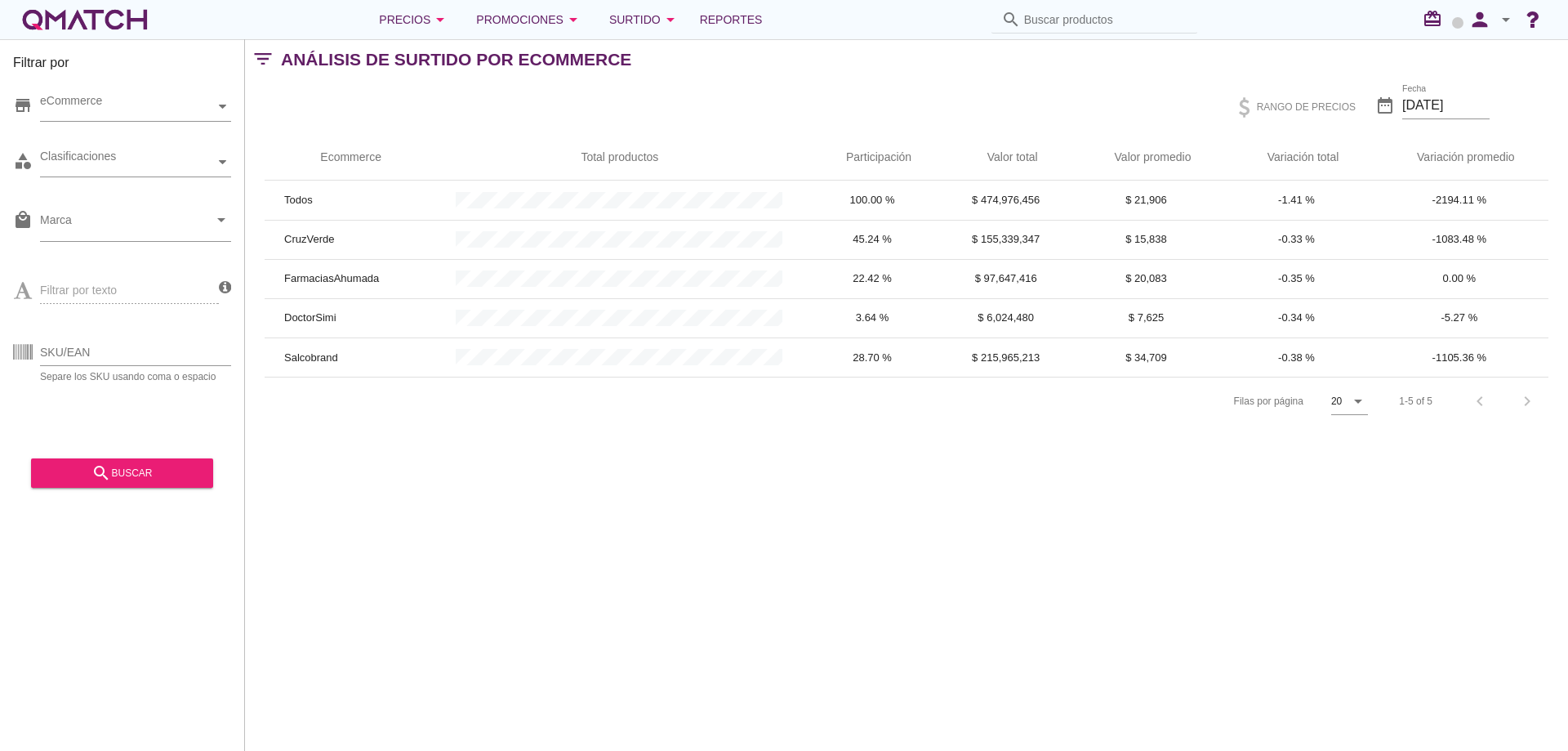
click at [90, 27] on div "white-qmatch-logo" at bounding box center [85, 20] width 131 height 33
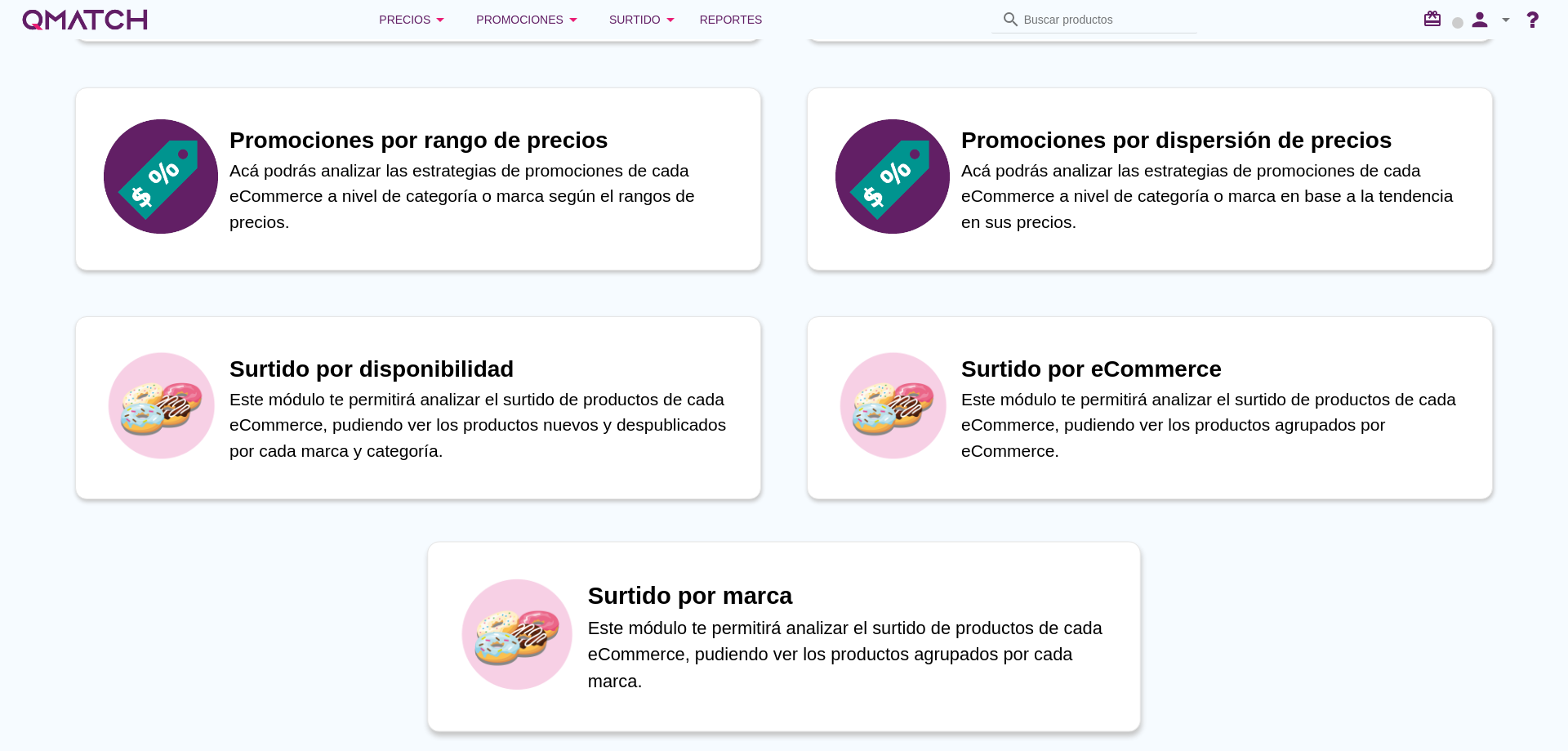
click at [729, 663] on p "Este módulo te permitirá analizar el surtido de productos de cada eCommerce, pu…" at bounding box center [856, 654] width 535 height 80
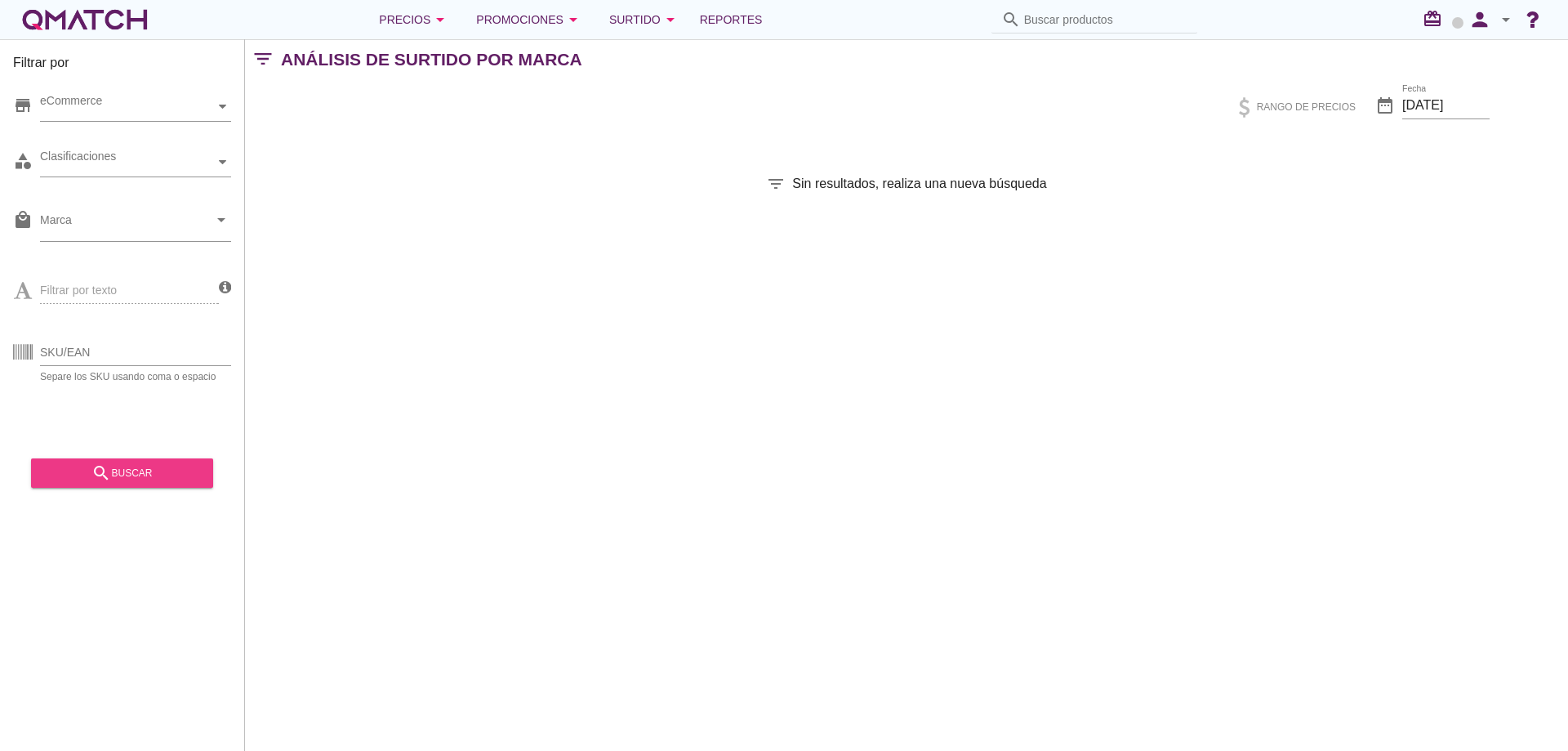
click at [173, 480] on div "search buscar" at bounding box center [122, 473] width 156 height 20
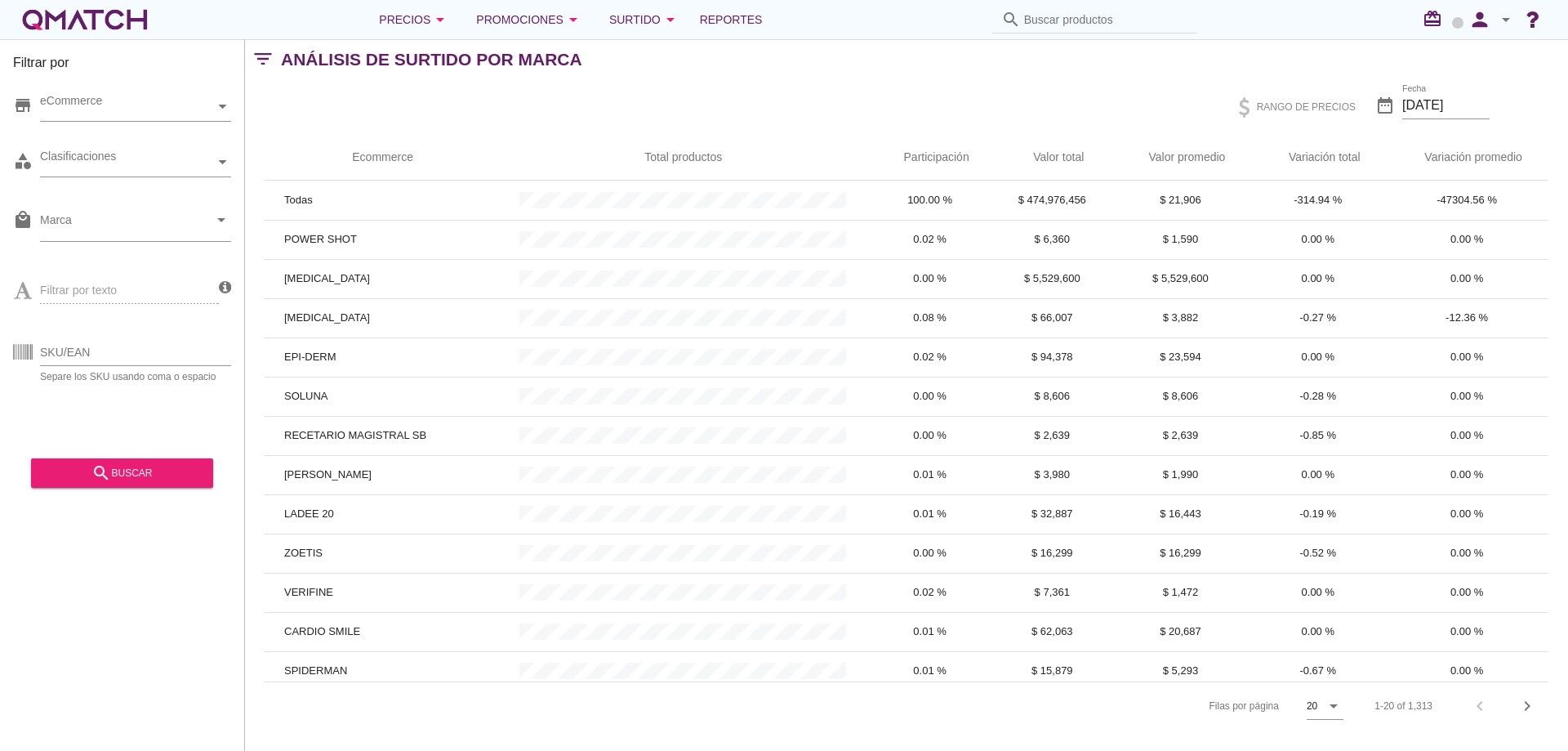
click at [119, 28] on div "white-qmatch-logo" at bounding box center [85, 20] width 131 height 33
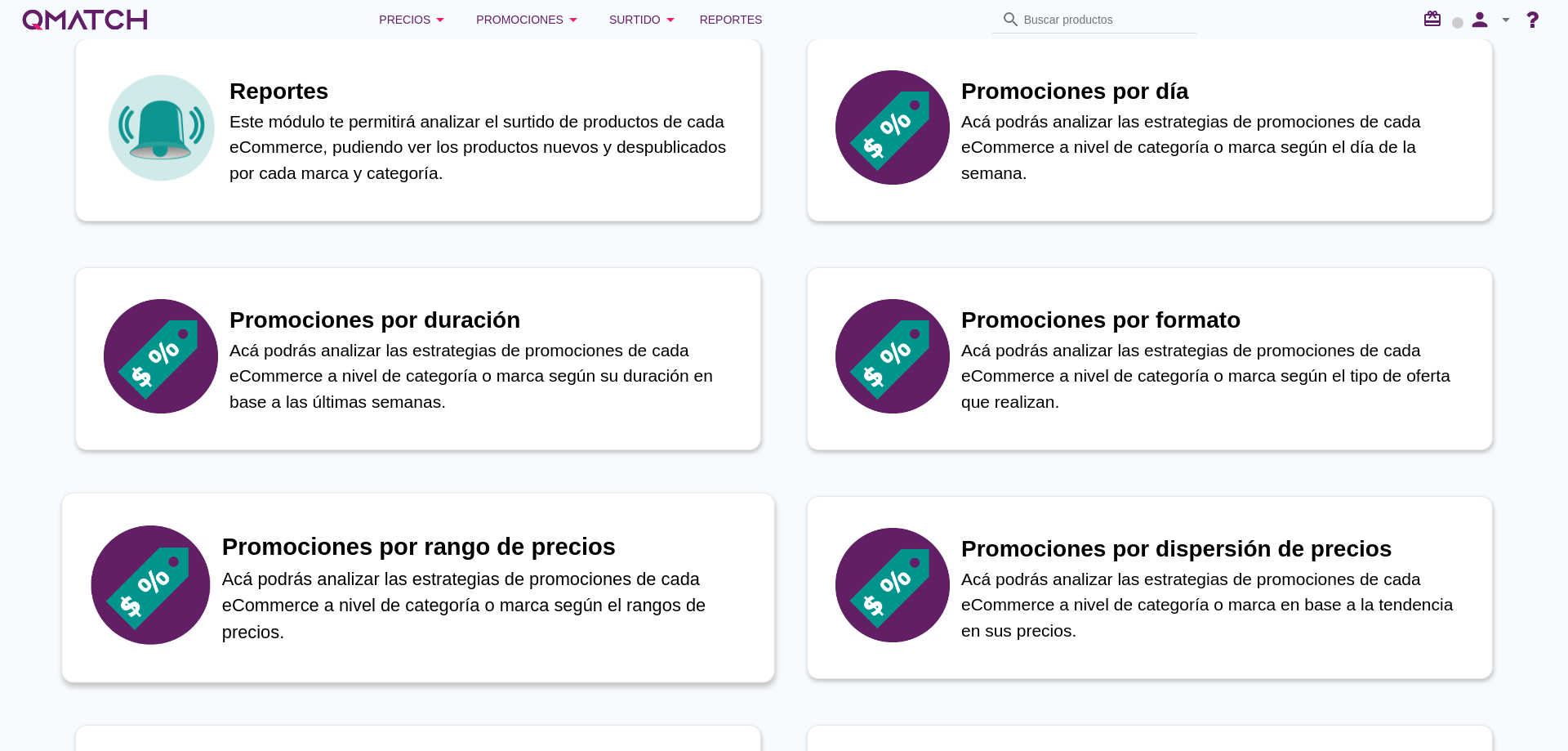
click at [299, 571] on p "Acá podrás analizar las estrategias de promociones de cada eCommerce a nivel de…" at bounding box center [490, 605] width 535 height 80
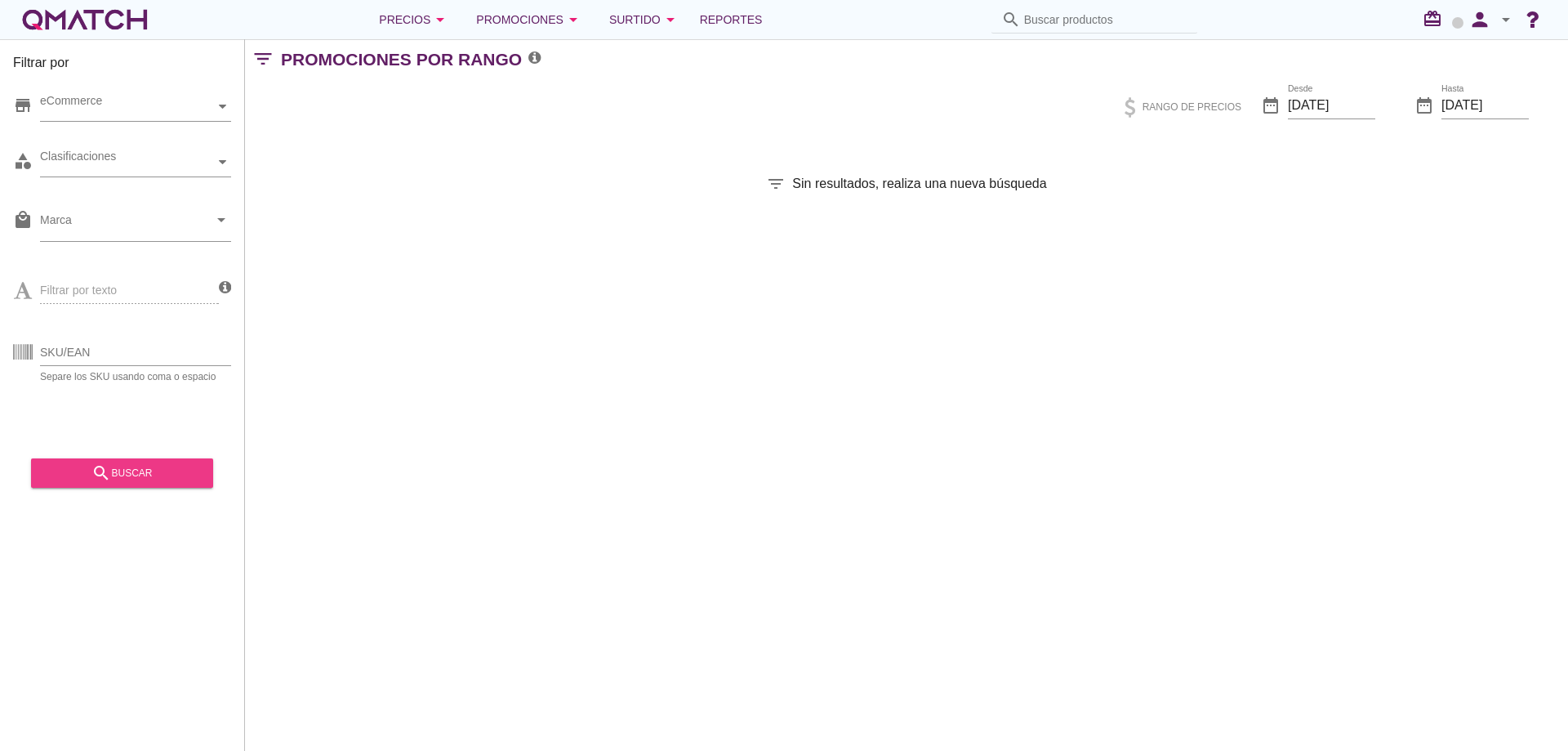
click at [83, 481] on div "search buscar" at bounding box center [122, 473] width 156 height 20
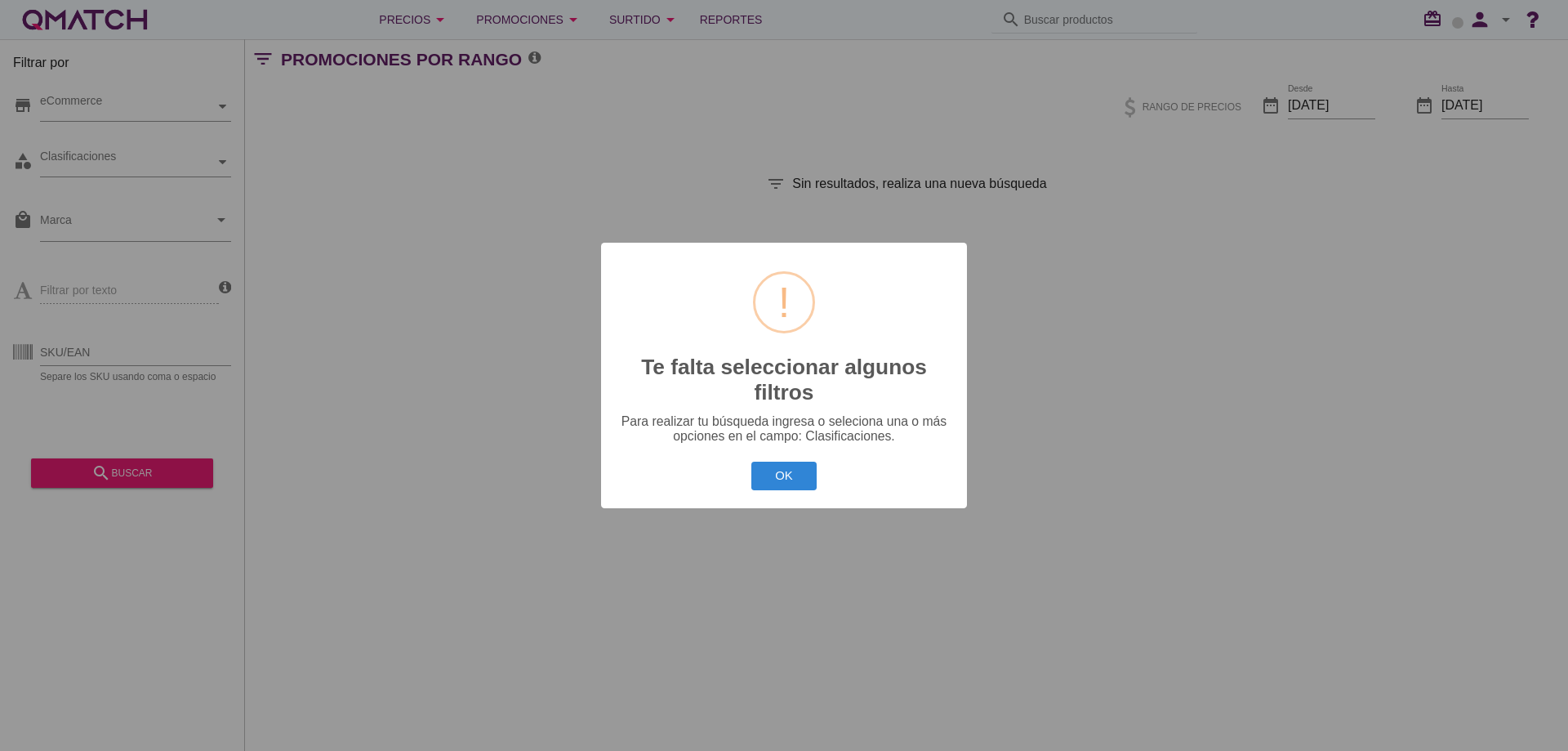
drag, startPoint x: 771, startPoint y: 479, endPoint x: 763, endPoint y: 482, distance: 8.5
click at [771, 480] on button "OK" at bounding box center [785, 476] width 66 height 29
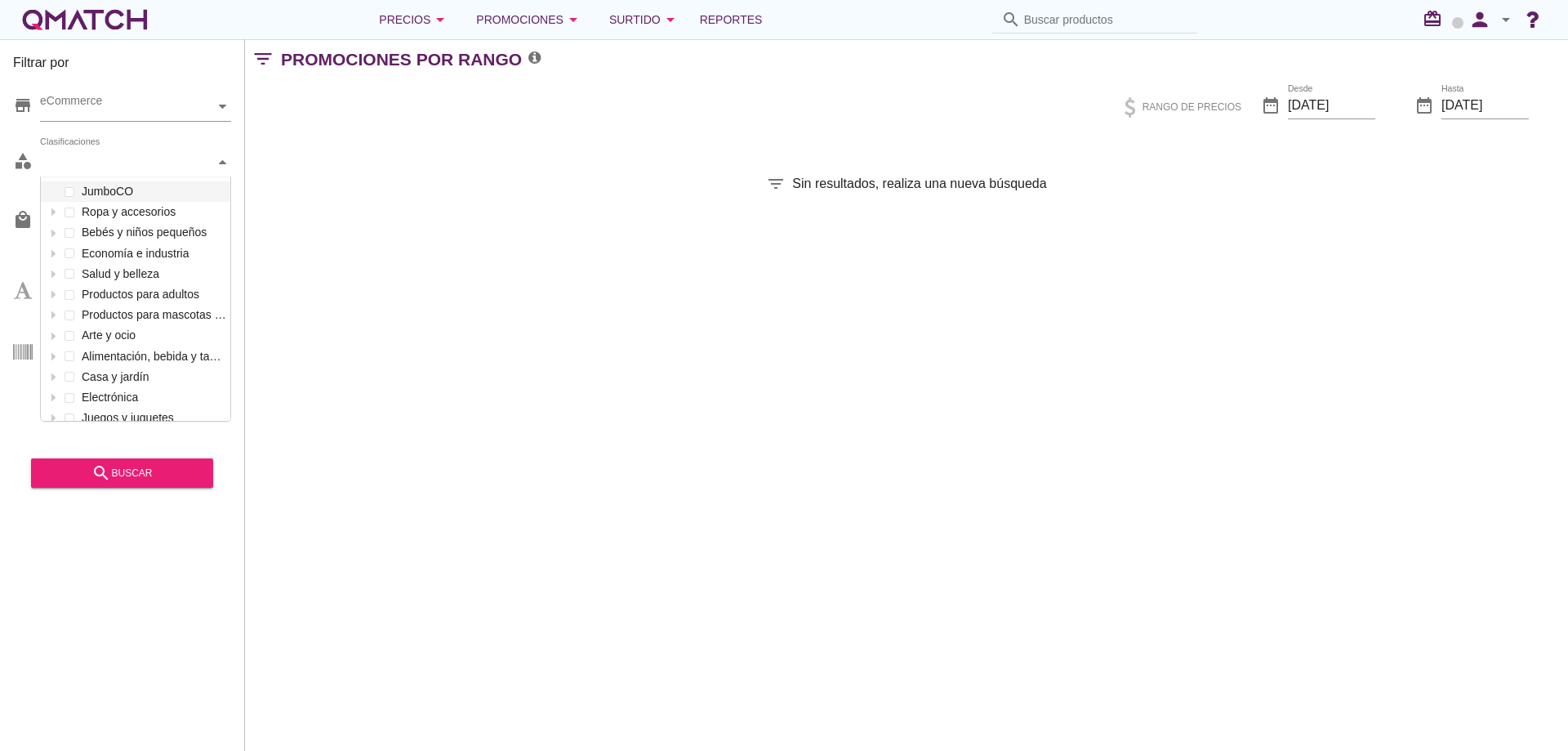
click at [220, 165] on icon at bounding box center [223, 162] width 7 height 7
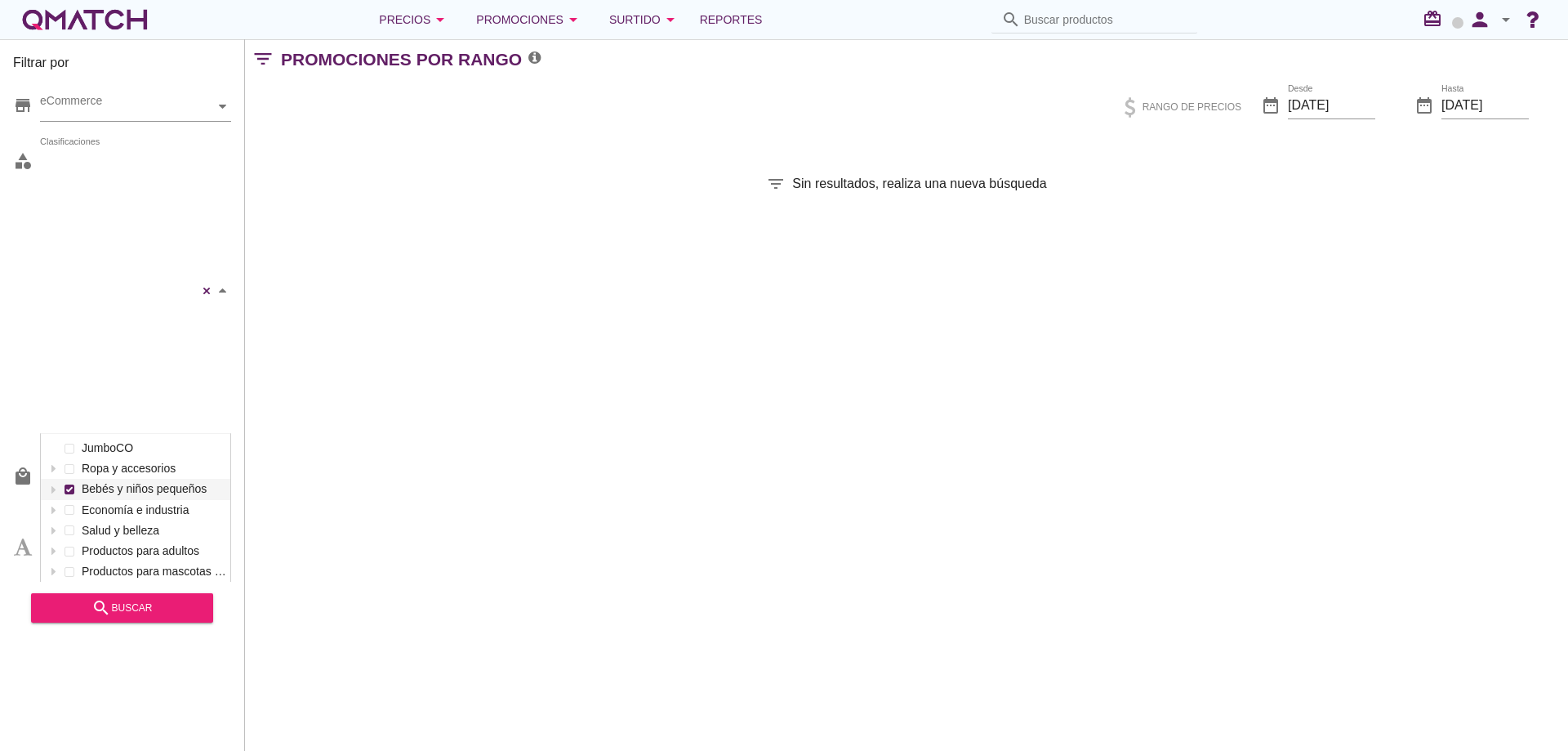
click at [70, 229] on div "Baño de bebés Kits de salud y aseo del bebé Aspiradores nasales Clips y fundas …" at bounding box center [136, 291] width 191 height 286
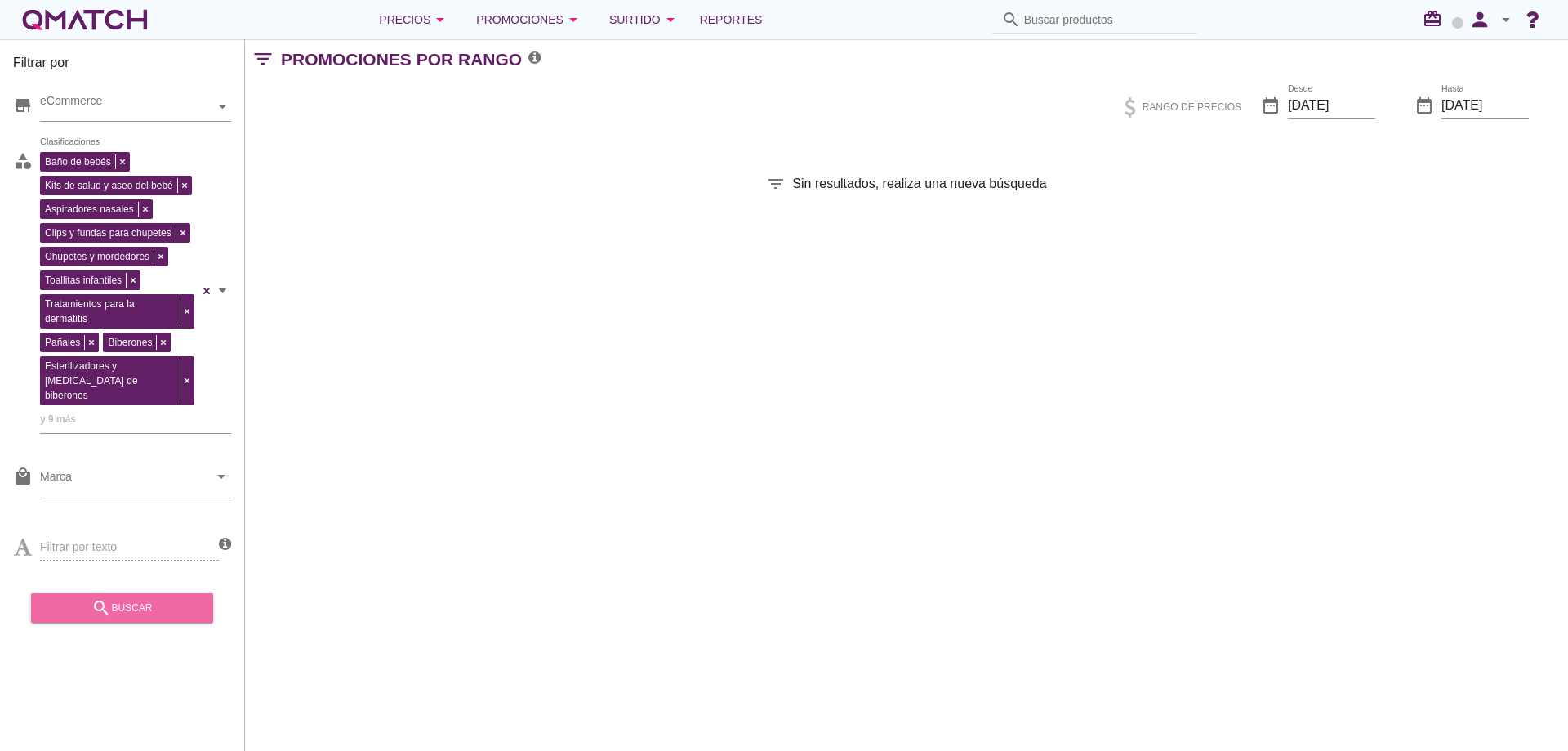
click at [114, 611] on div "search buscar" at bounding box center [122, 608] width 156 height 20
